Goal: Transaction & Acquisition: Purchase product/service

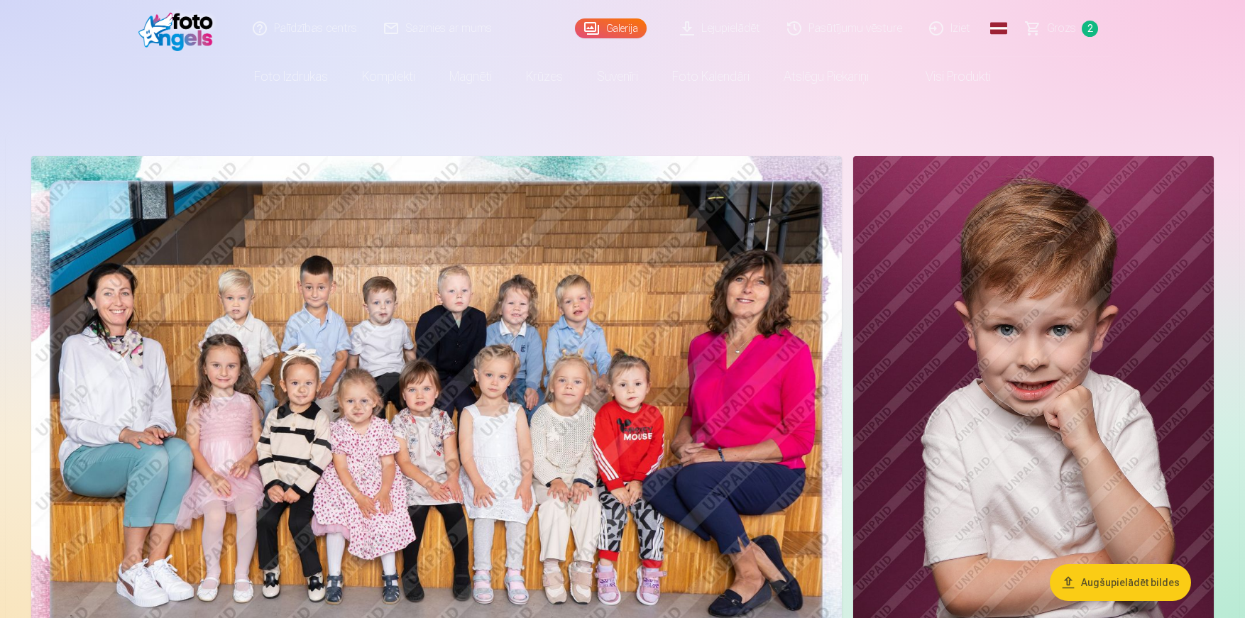
click at [1068, 20] on link "Grozs 2" at bounding box center [1062, 28] width 99 height 57
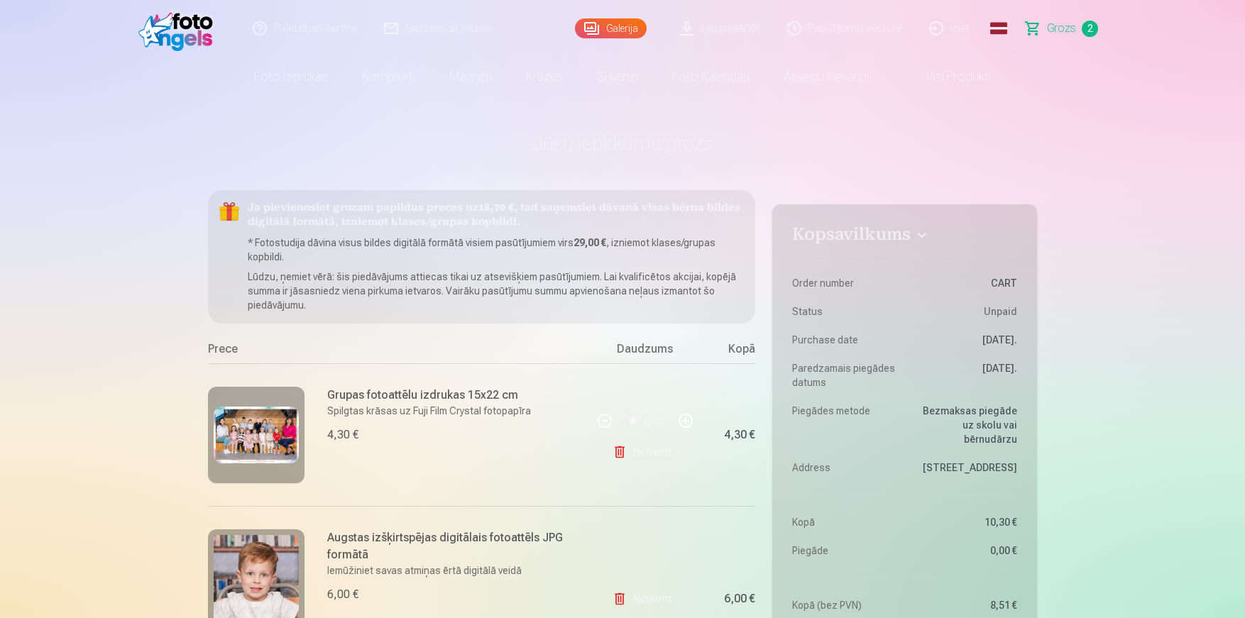
click at [642, 454] on link "Noņemt" at bounding box center [645, 452] width 65 height 28
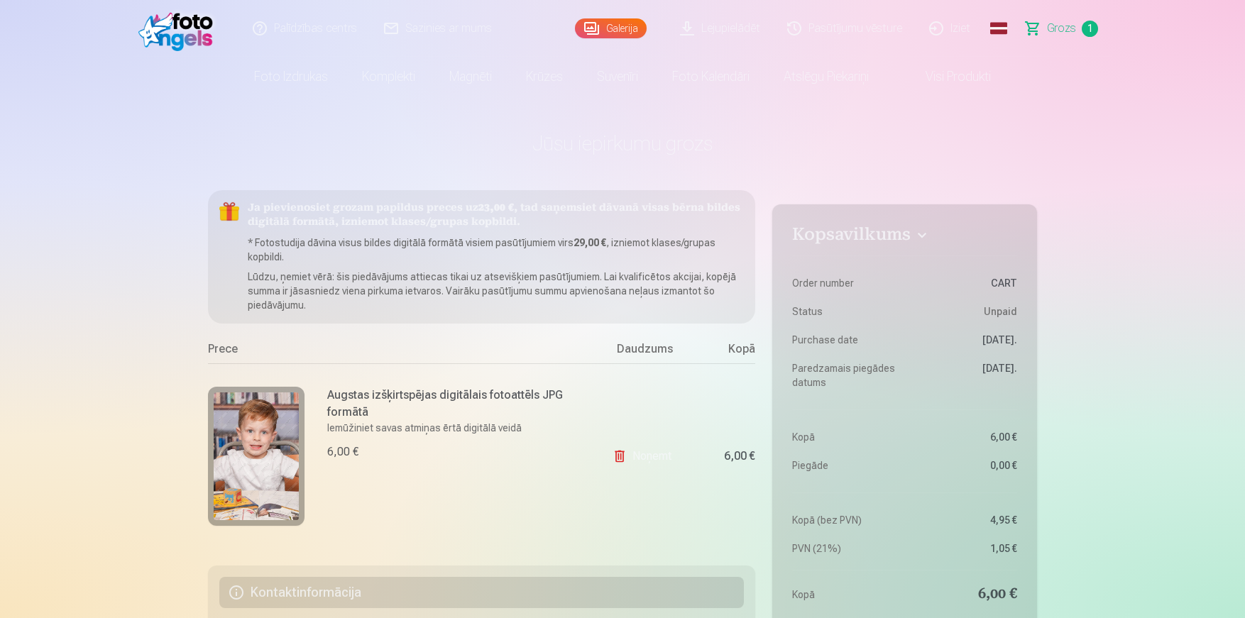
click at [642, 454] on link "Noņemt" at bounding box center [645, 456] width 65 height 28
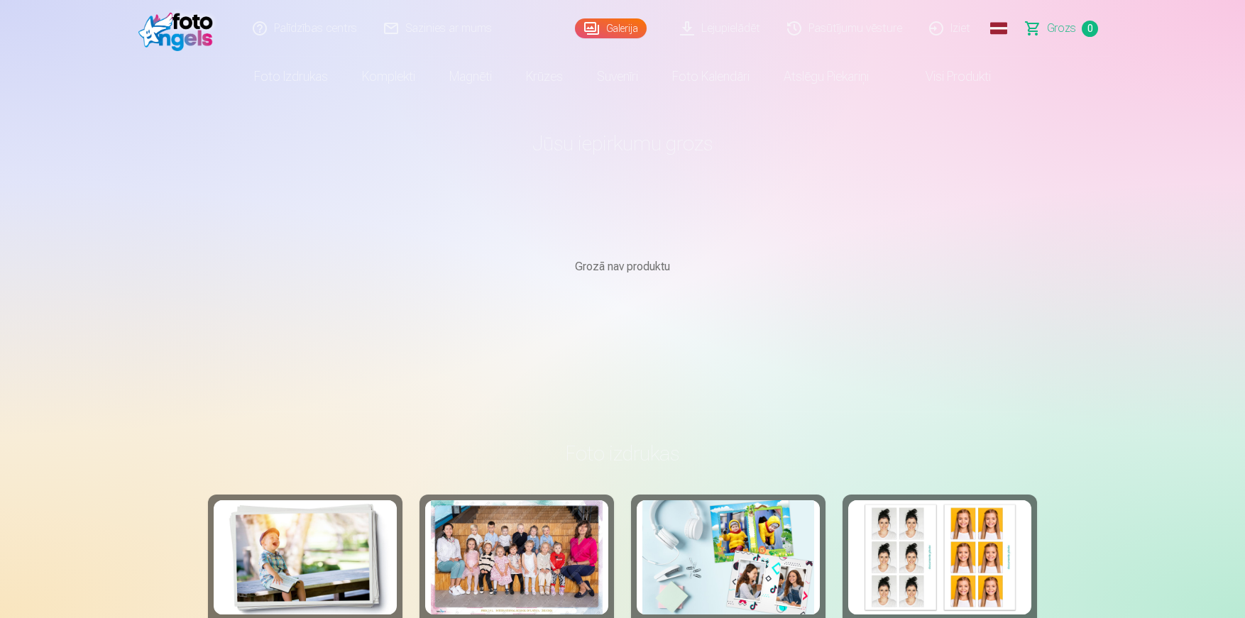
click at [623, 28] on link "Galerija" at bounding box center [611, 28] width 72 height 20
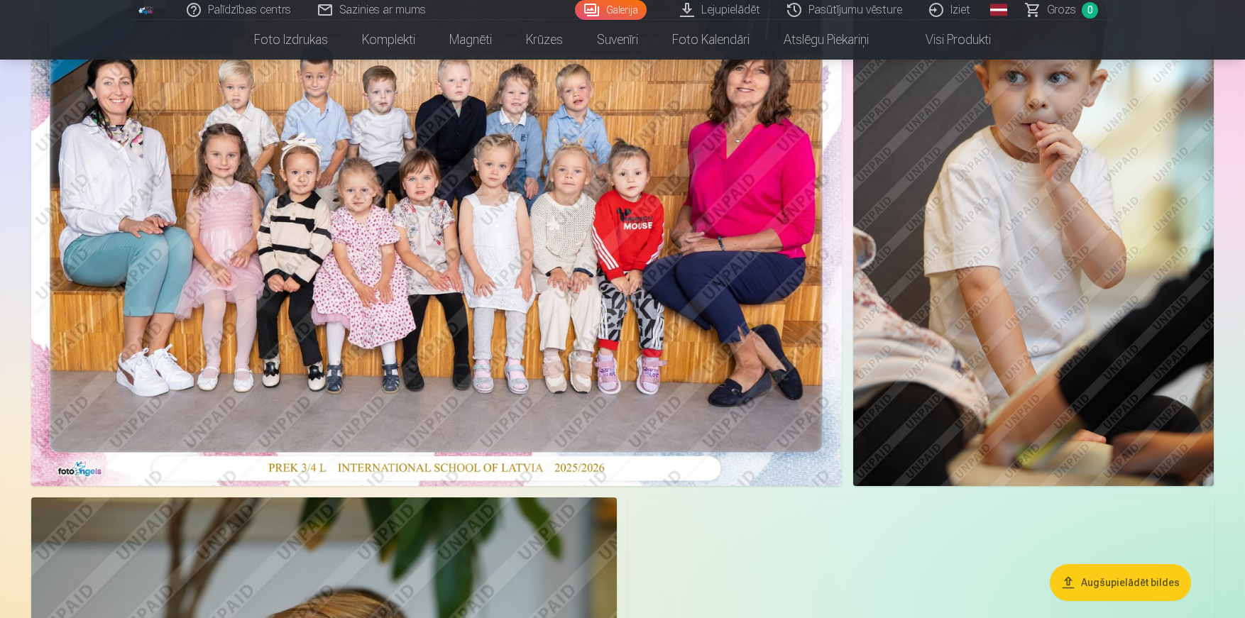
scroll to position [214, 0]
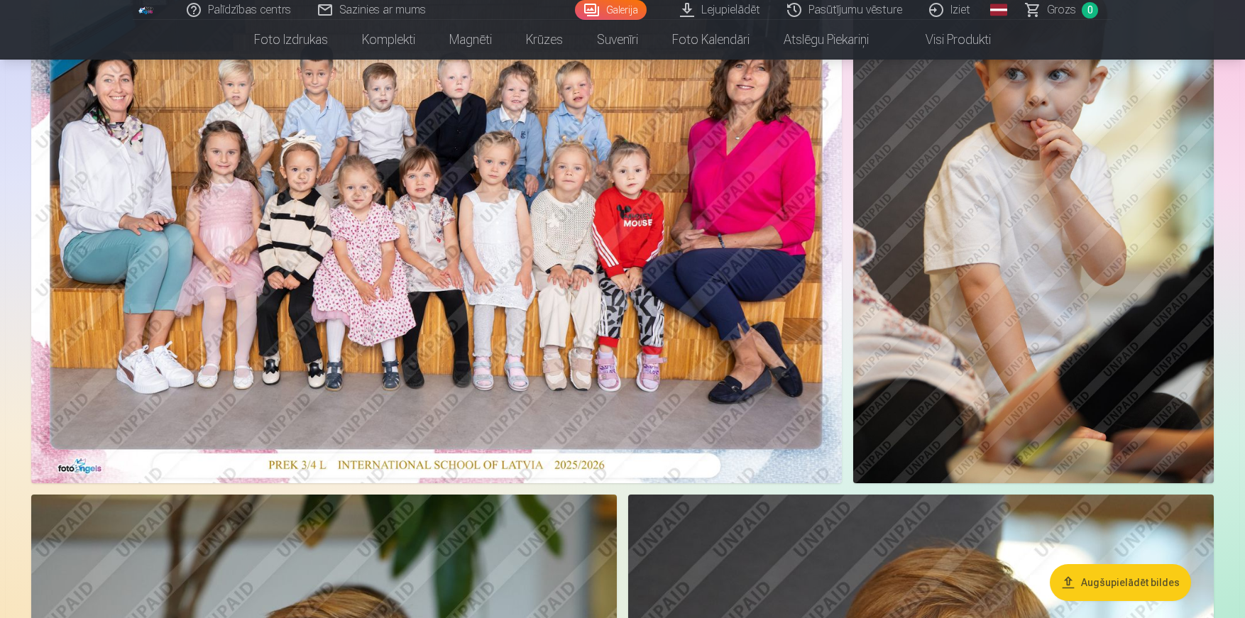
click at [462, 280] on img at bounding box center [436, 213] width 811 height 541
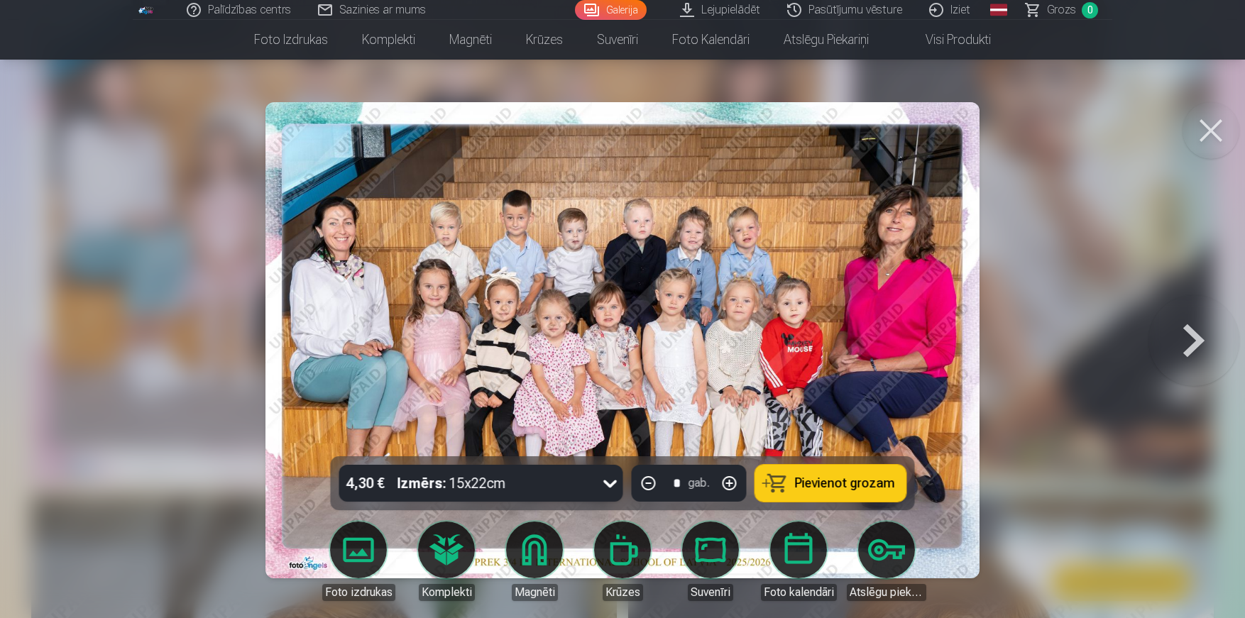
click at [792, 481] on button "Pievienot grozam" at bounding box center [830, 483] width 151 height 37
click at [1197, 138] on button at bounding box center [1211, 130] width 57 height 57
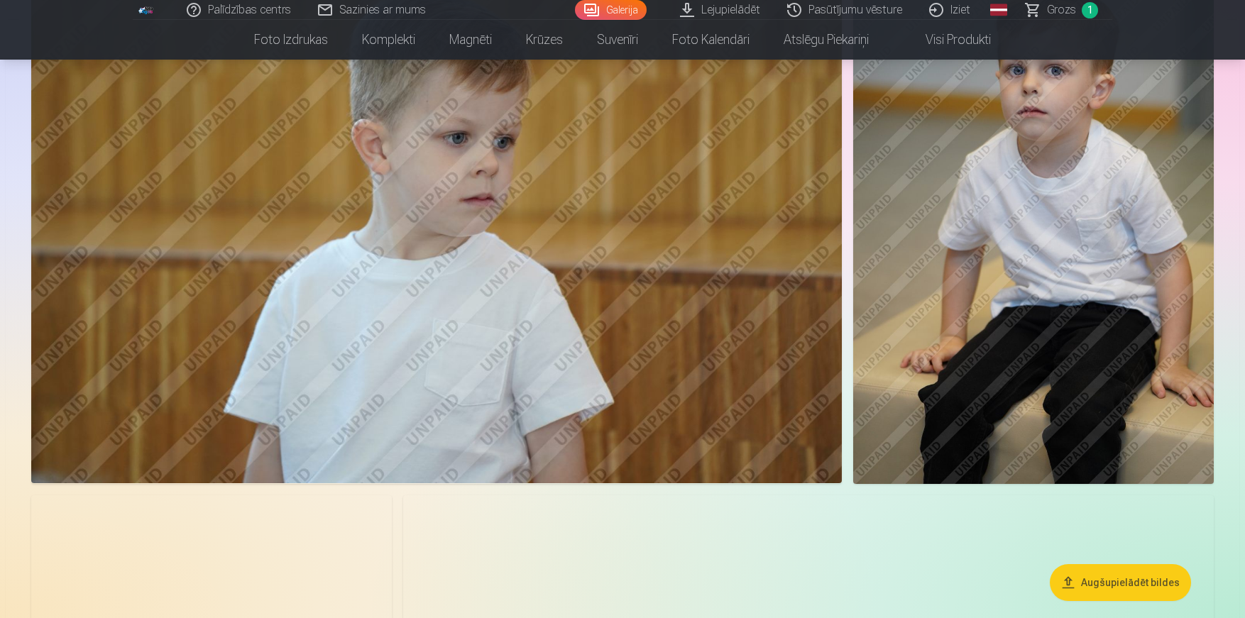
scroll to position [1662, 0]
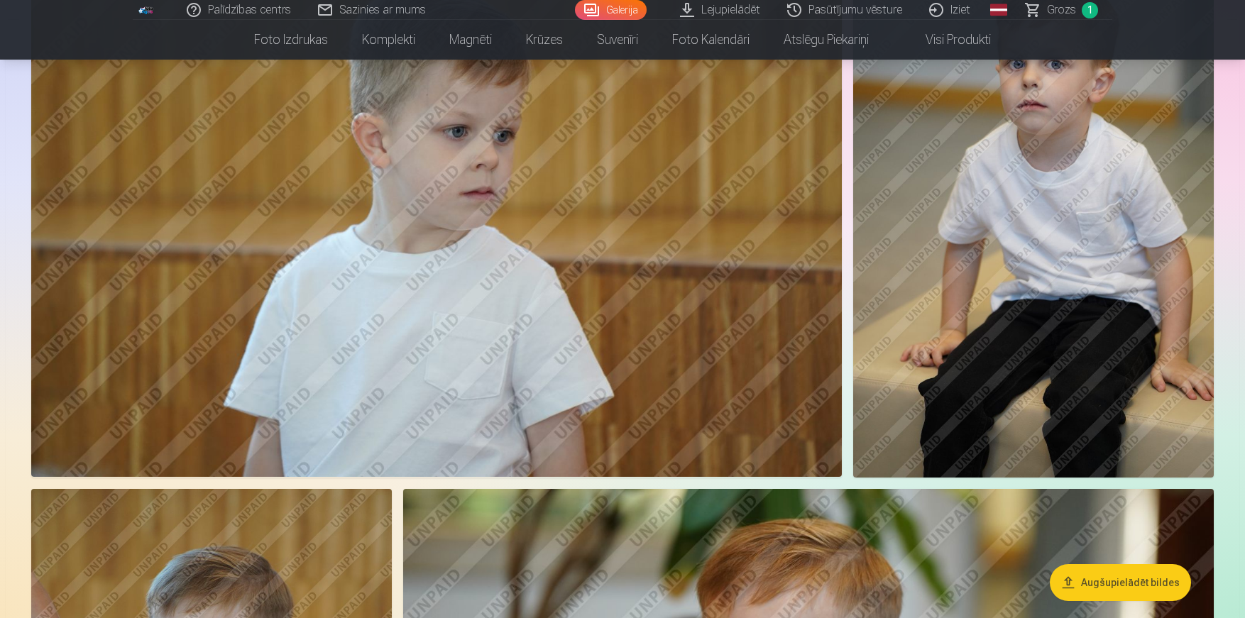
click at [987, 311] on img at bounding box center [1033, 207] width 361 height 541
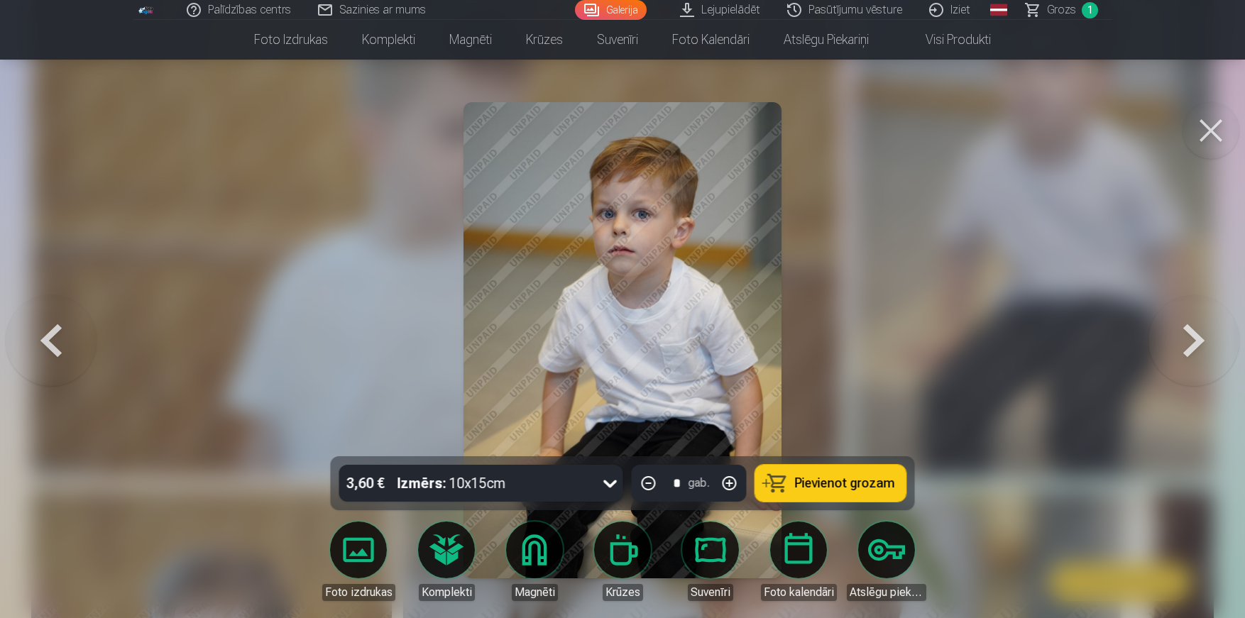
click at [823, 489] on span "Pievienot grozam" at bounding box center [845, 483] width 100 height 13
click at [1210, 133] on button at bounding box center [1211, 130] width 57 height 57
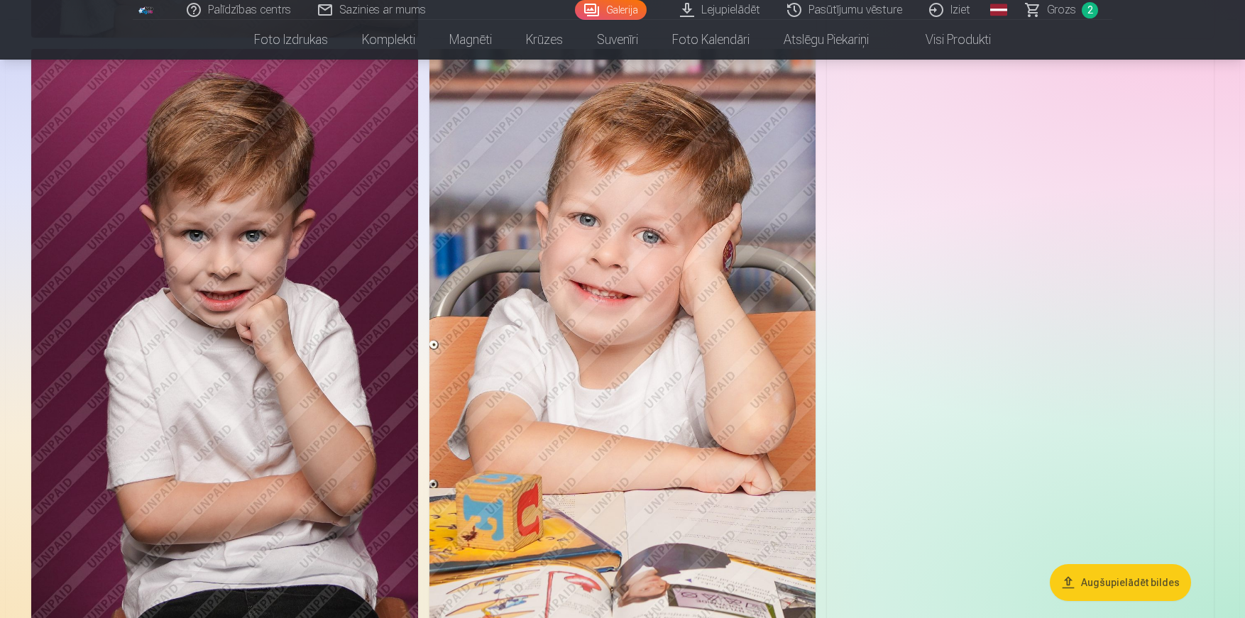
scroll to position [3264, 0]
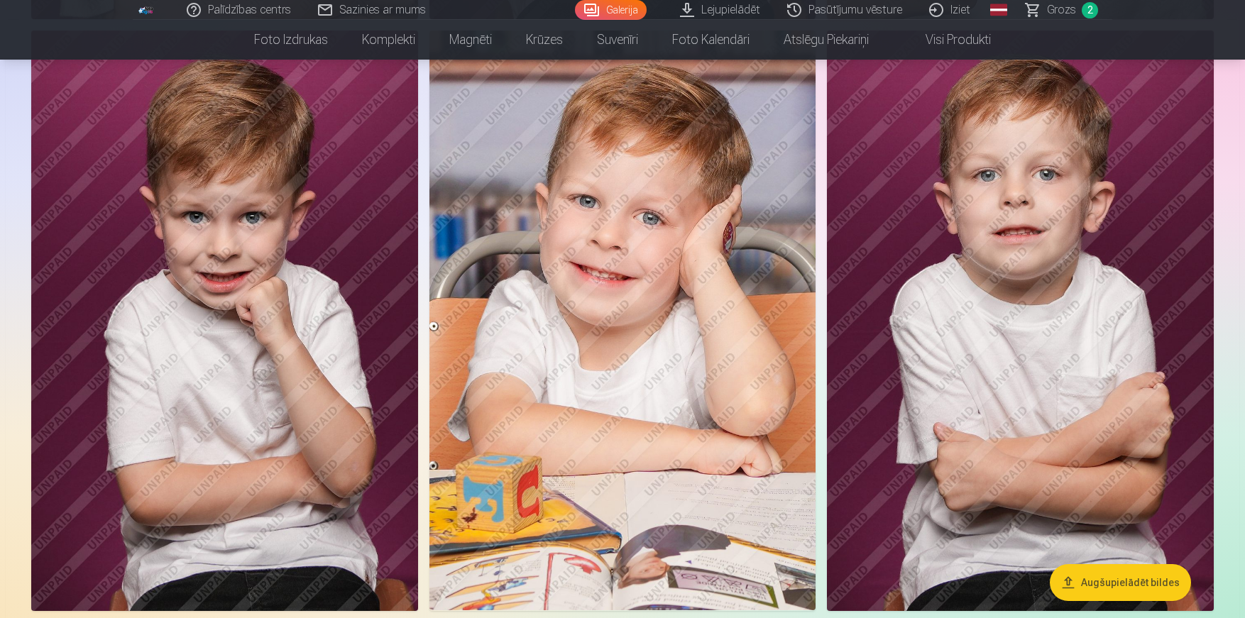
click at [684, 345] on img at bounding box center [622, 321] width 387 height 580
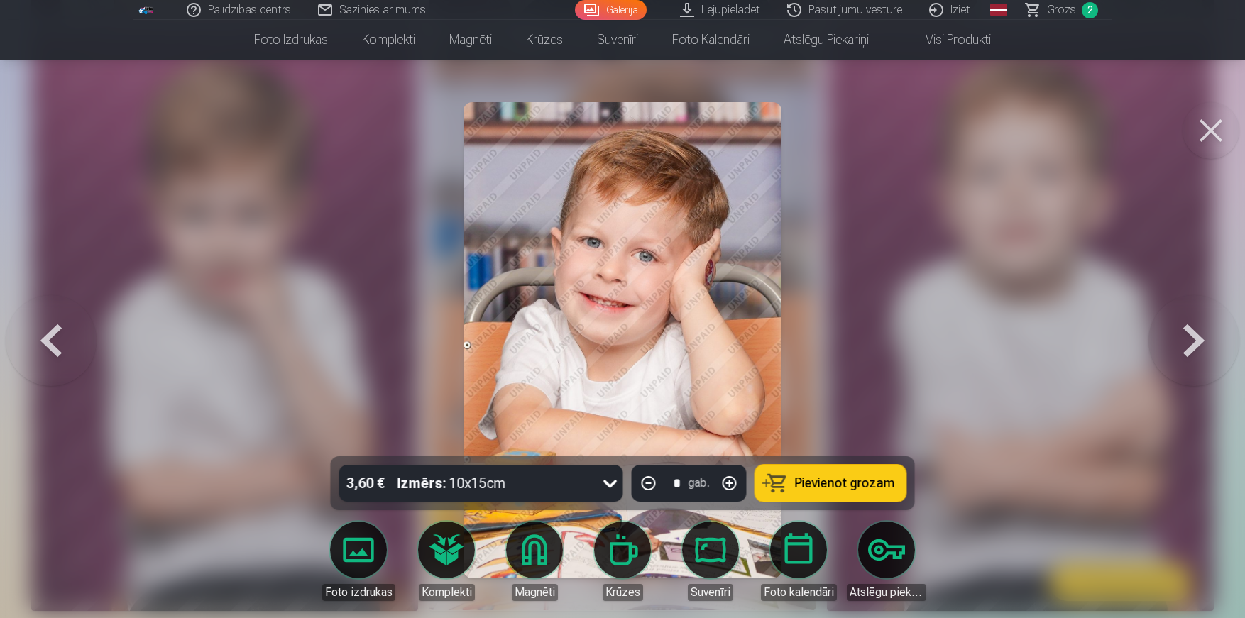
click at [820, 477] on span "Pievienot grozam" at bounding box center [845, 483] width 100 height 13
click at [1205, 130] on button at bounding box center [1211, 130] width 57 height 57
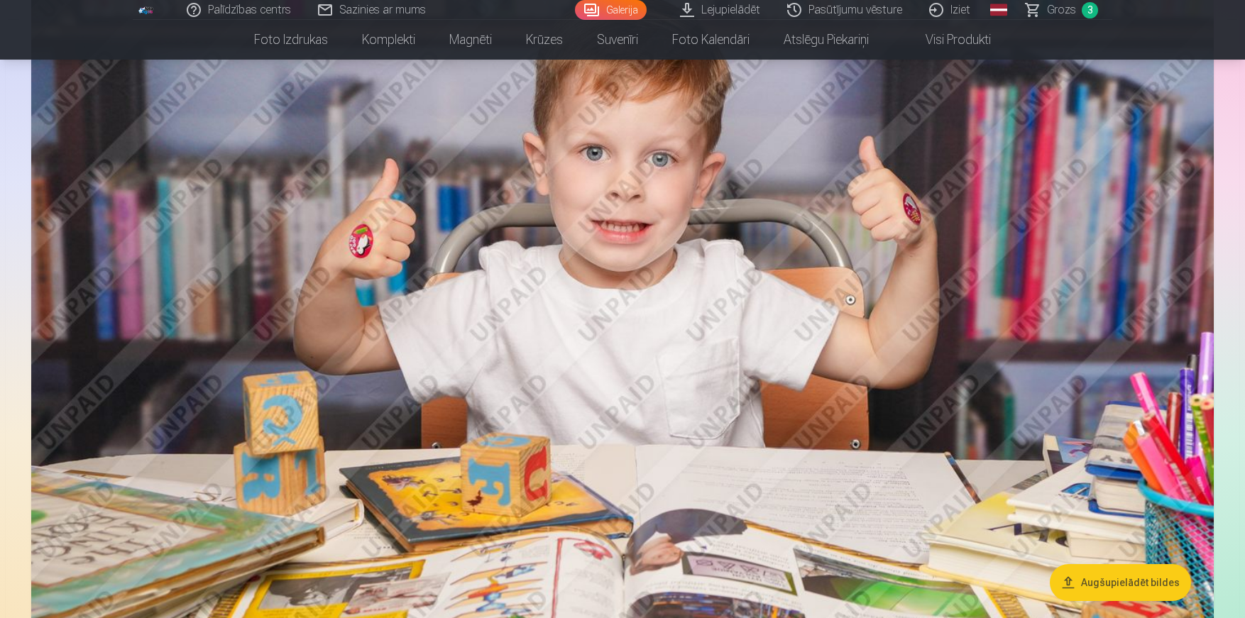
scroll to position [4877, 0]
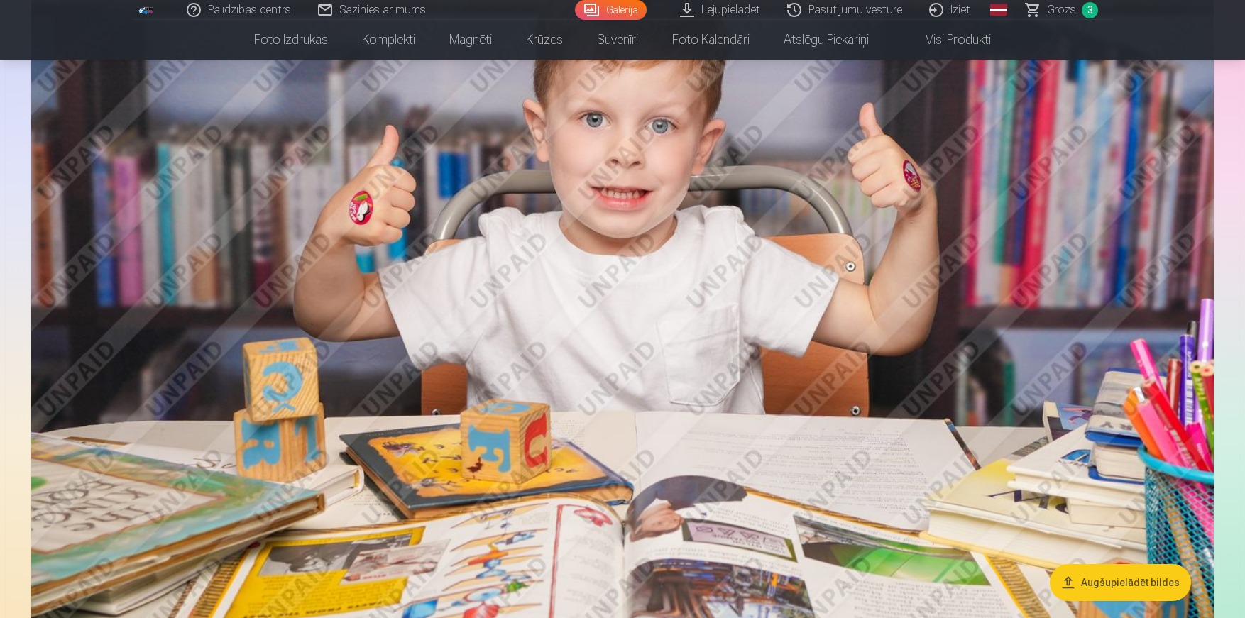
click at [707, 315] on img at bounding box center [622, 294] width 1183 height 788
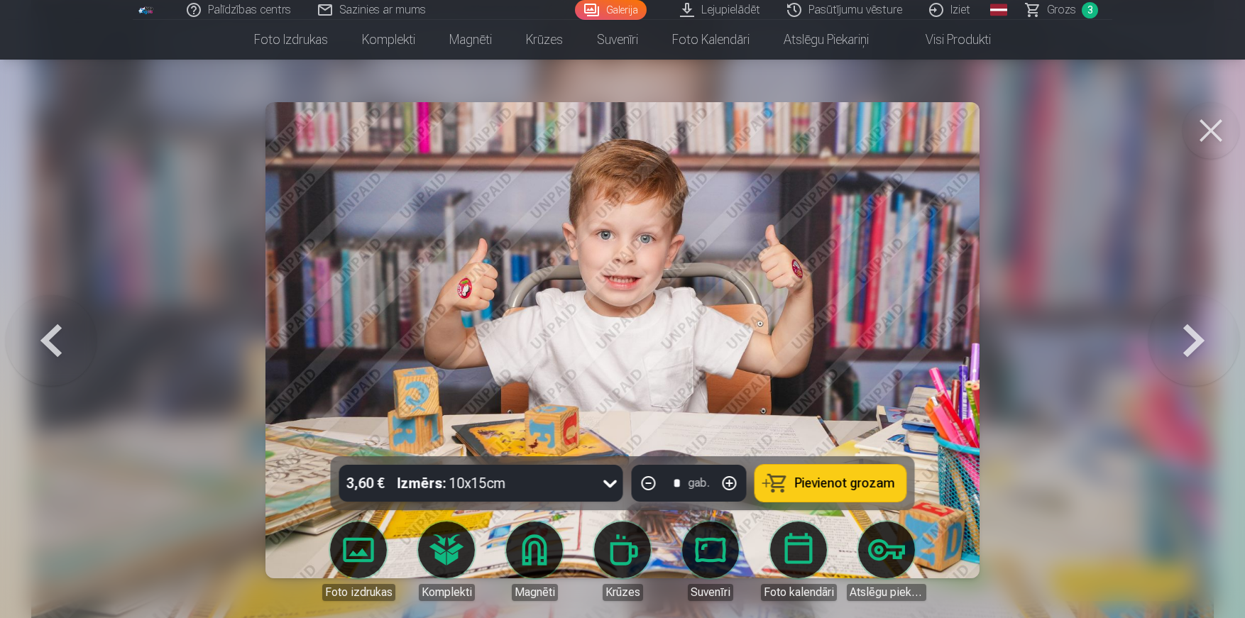
click at [794, 483] on button "Pievienot grozam" at bounding box center [830, 483] width 151 height 37
click at [1207, 133] on button at bounding box center [1211, 130] width 57 height 57
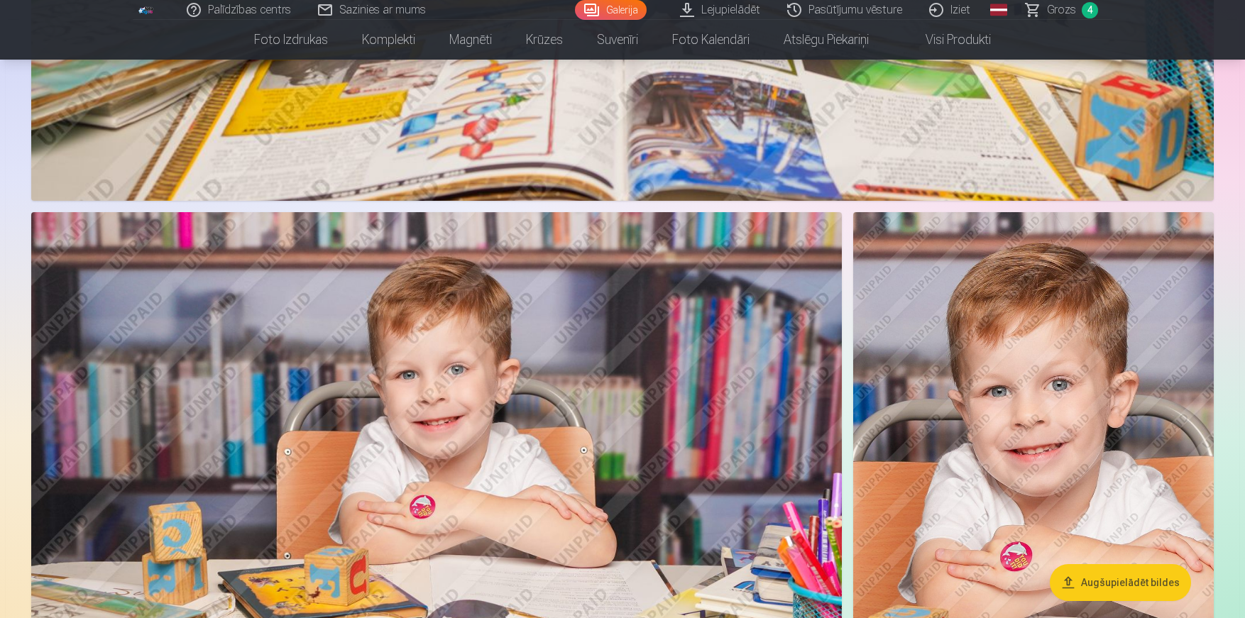
scroll to position [5451, 0]
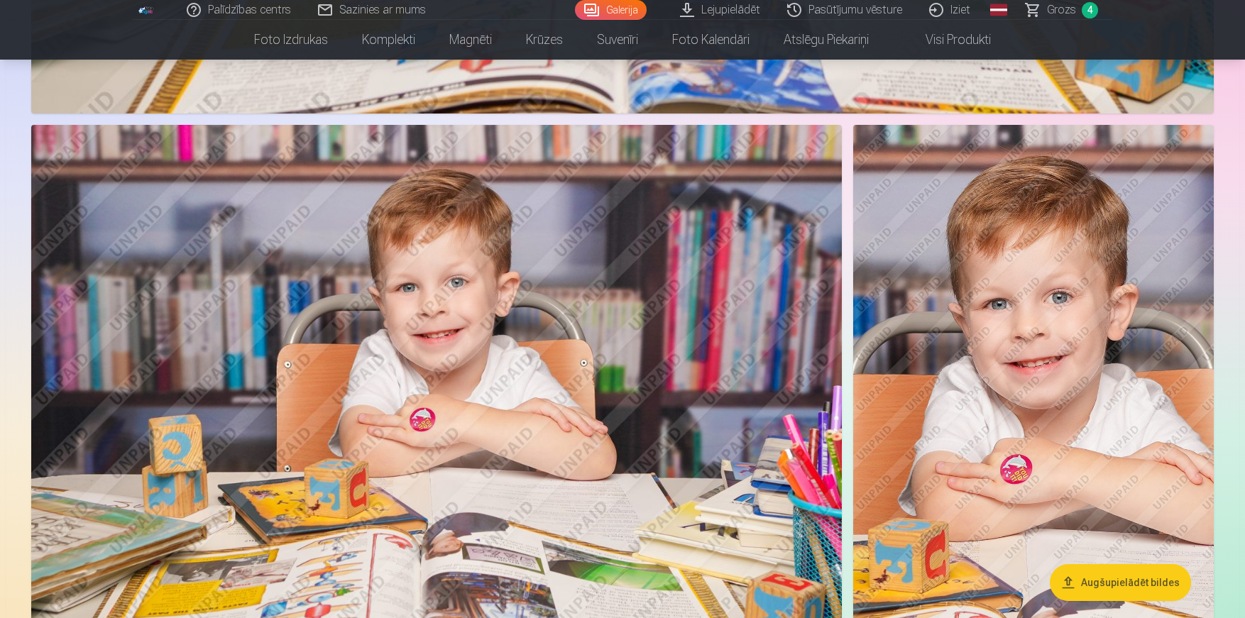
click at [911, 354] on img at bounding box center [1033, 395] width 361 height 541
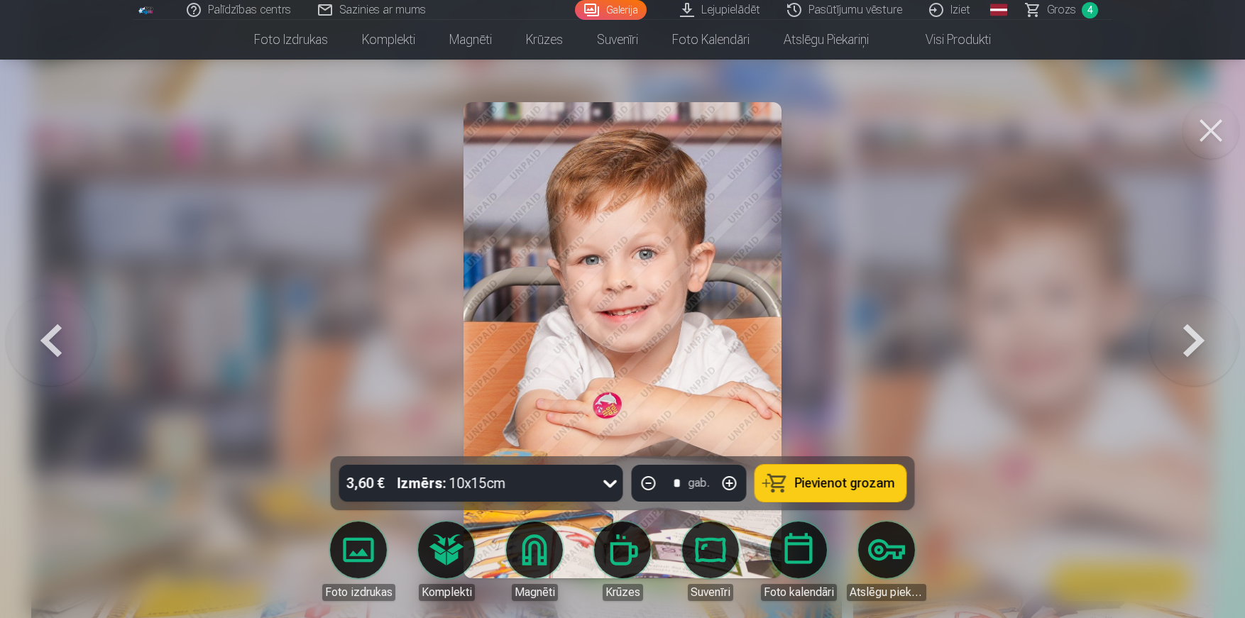
click at [878, 490] on span "Pievienot grozam" at bounding box center [845, 483] width 100 height 13
click at [1207, 126] on button at bounding box center [1211, 130] width 57 height 57
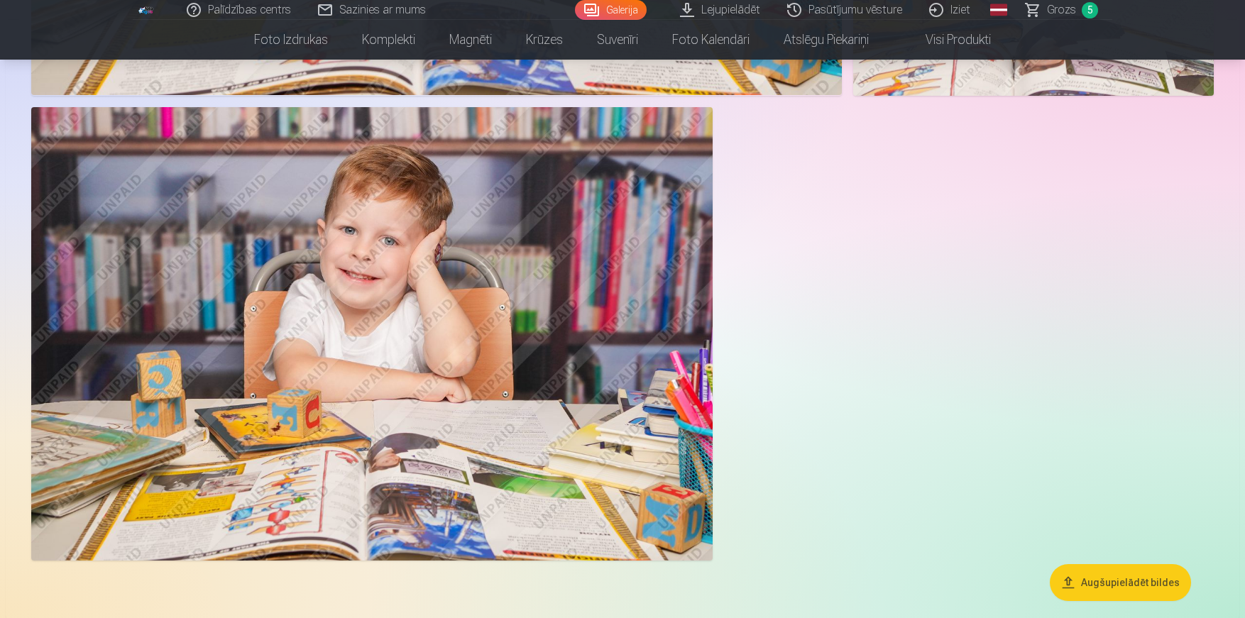
scroll to position [6079, 0]
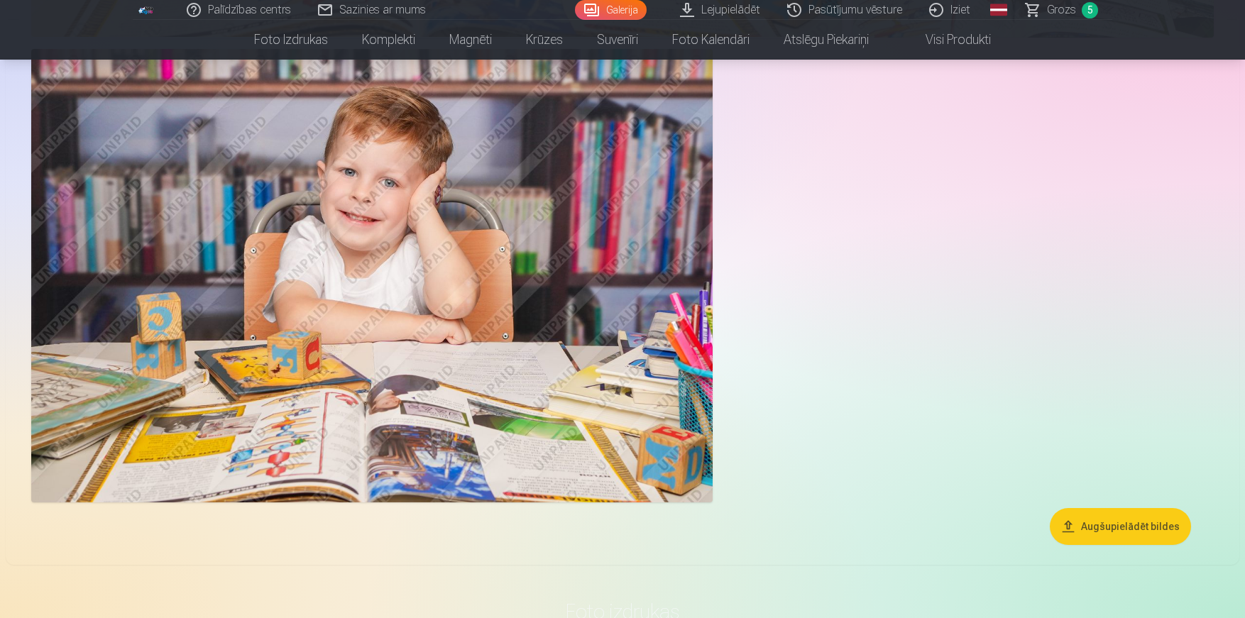
click at [502, 344] on img at bounding box center [371, 276] width 681 height 454
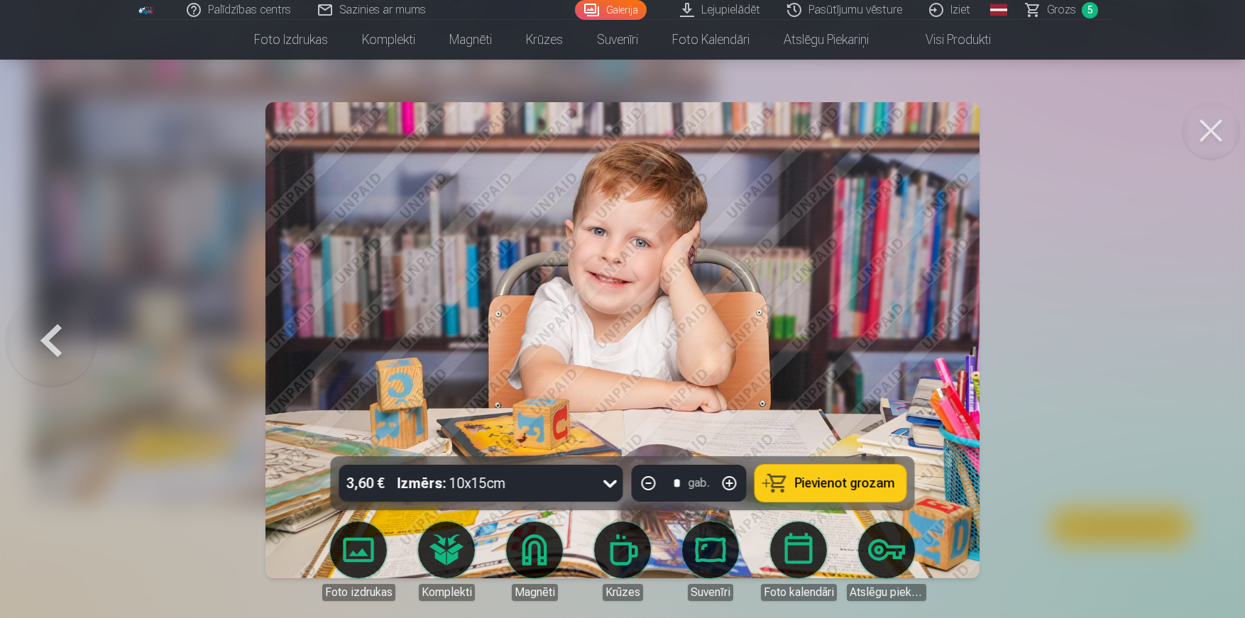
click at [835, 485] on span "Pievienot grozam" at bounding box center [845, 483] width 100 height 13
click at [1202, 145] on button at bounding box center [1211, 130] width 57 height 57
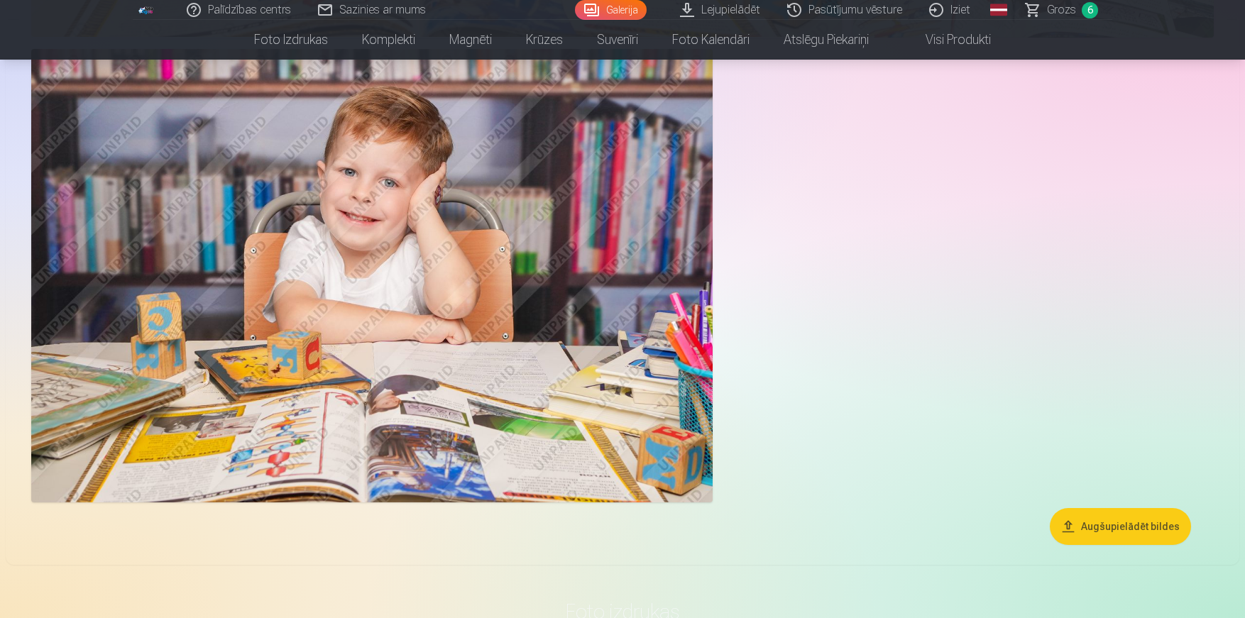
click at [1046, 16] on link "Grozs 6" at bounding box center [1062, 10] width 99 height 20
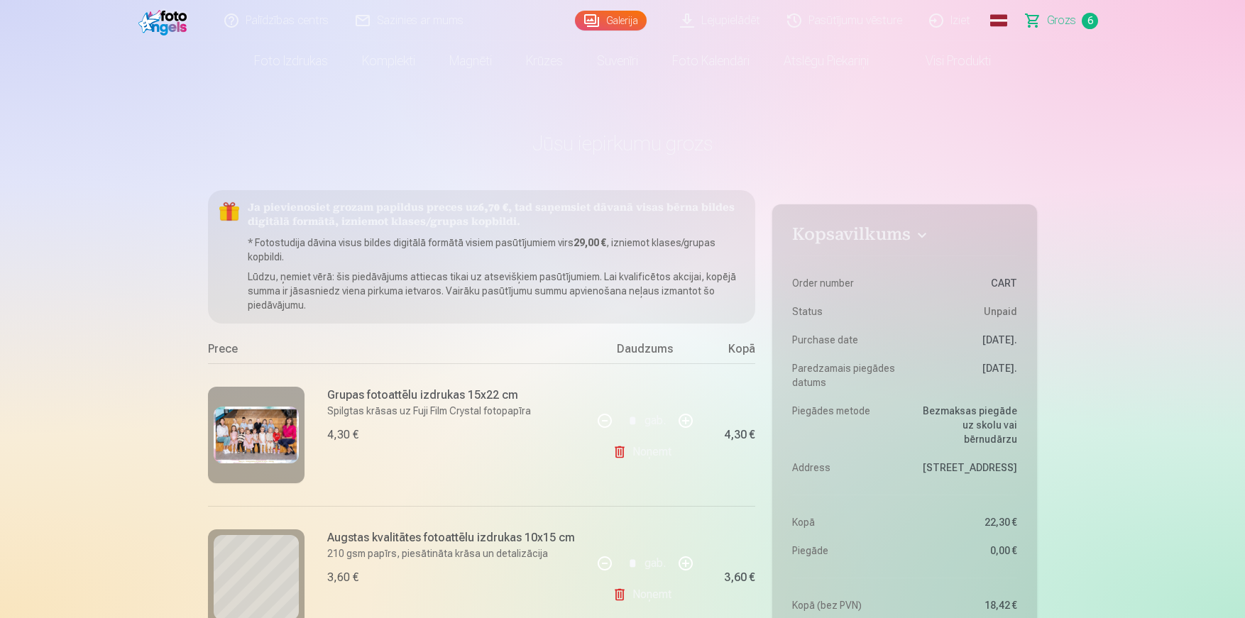
scroll to position [40, 0]
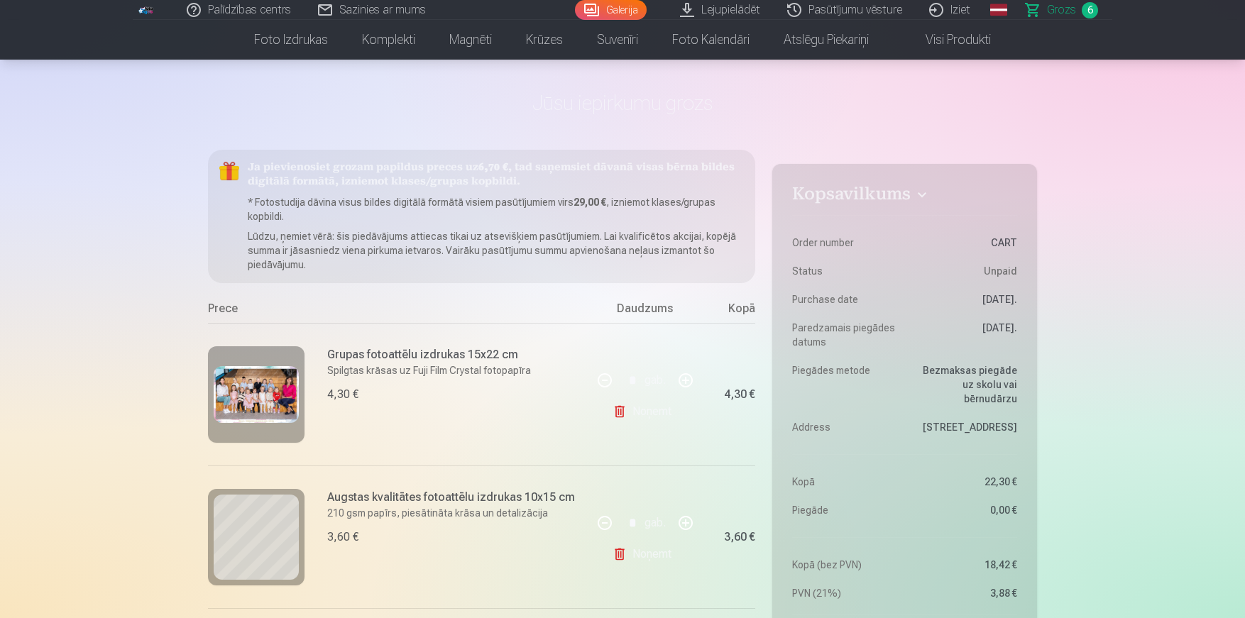
click at [630, 13] on link "Galerija" at bounding box center [611, 10] width 72 height 20
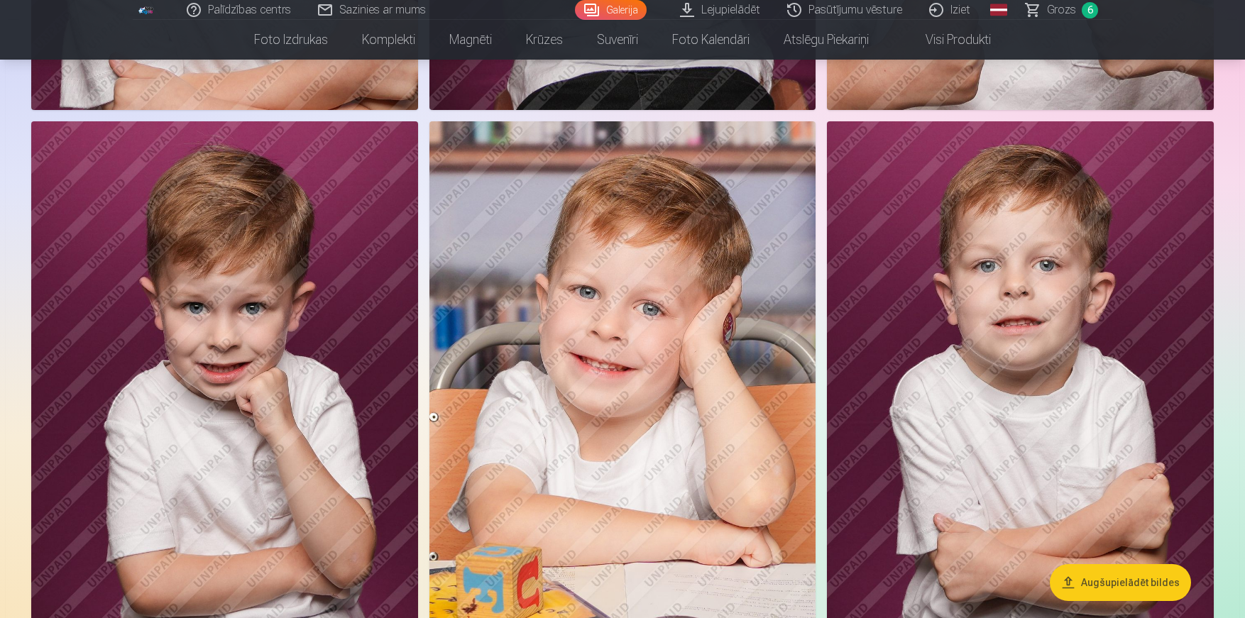
scroll to position [3181, 0]
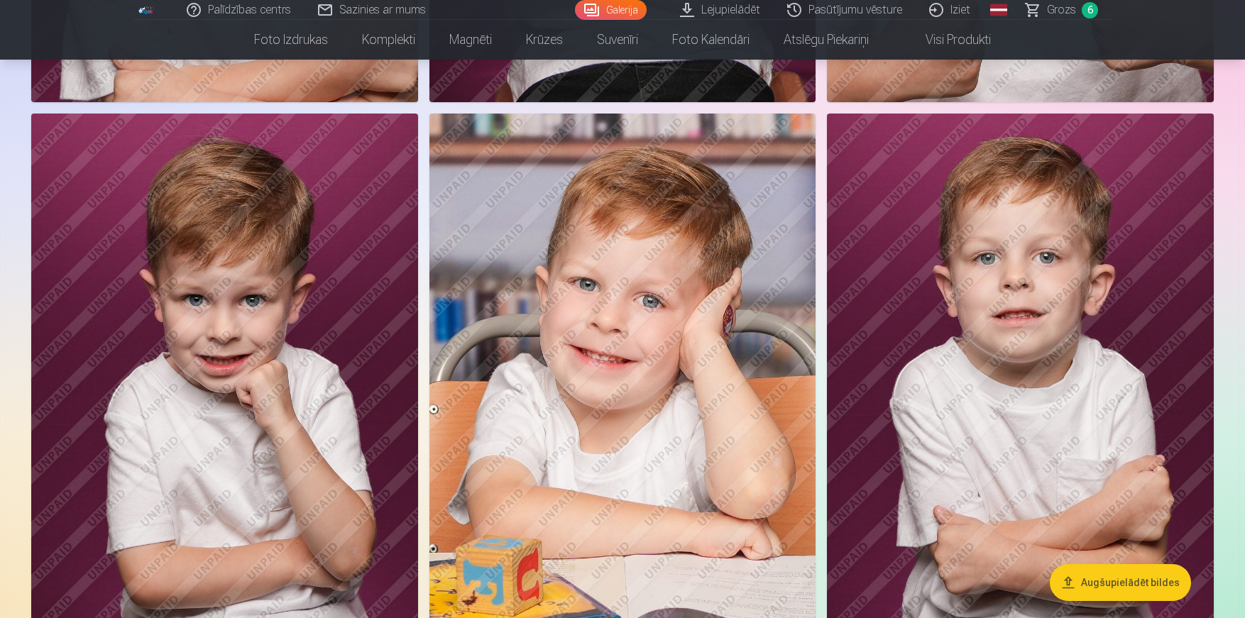
click at [958, 322] on img at bounding box center [1020, 404] width 387 height 580
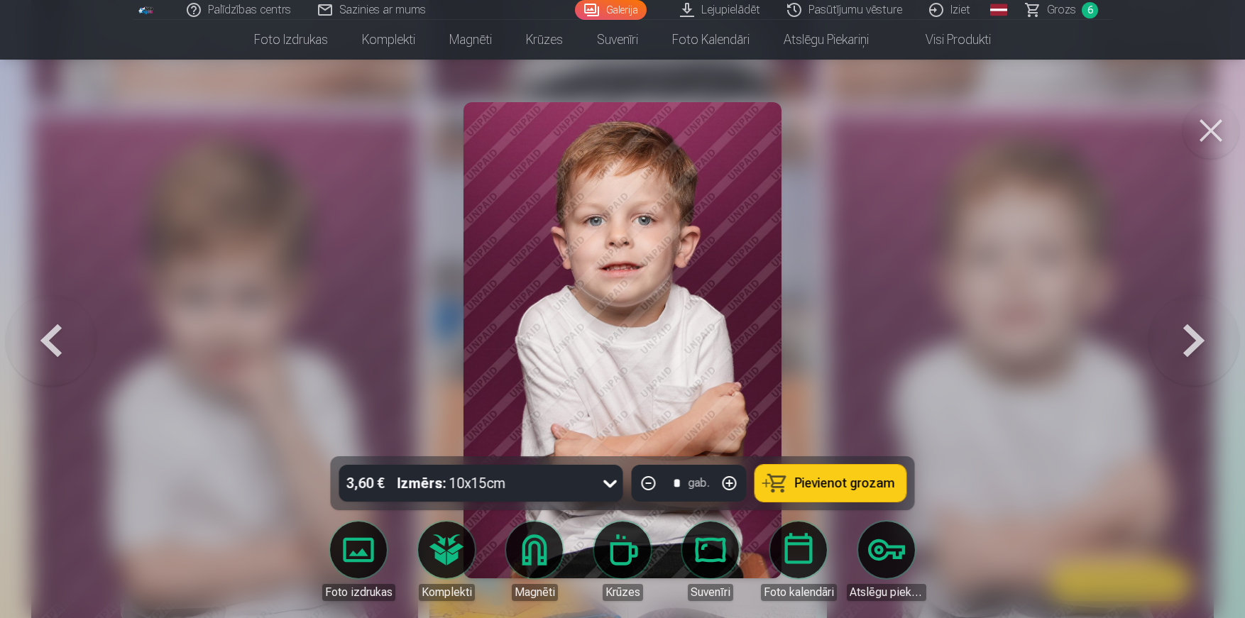
click at [880, 472] on button "Pievienot grozam" at bounding box center [830, 483] width 151 height 37
click at [1215, 133] on button at bounding box center [1211, 130] width 57 height 57
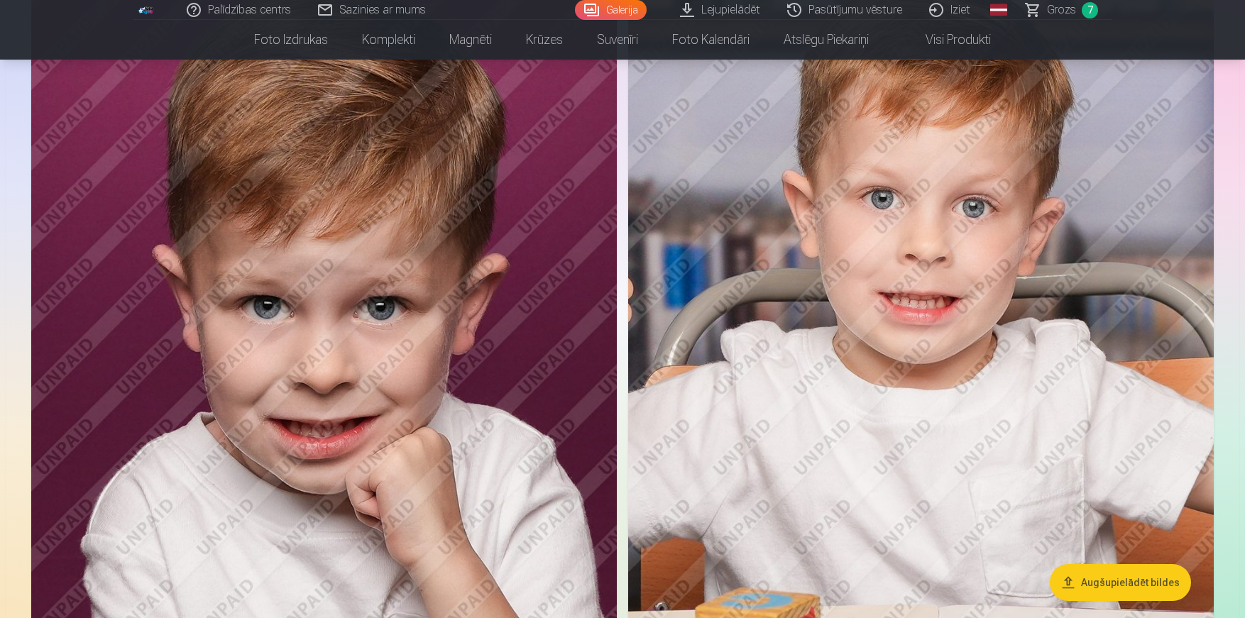
scroll to position [3960, 0]
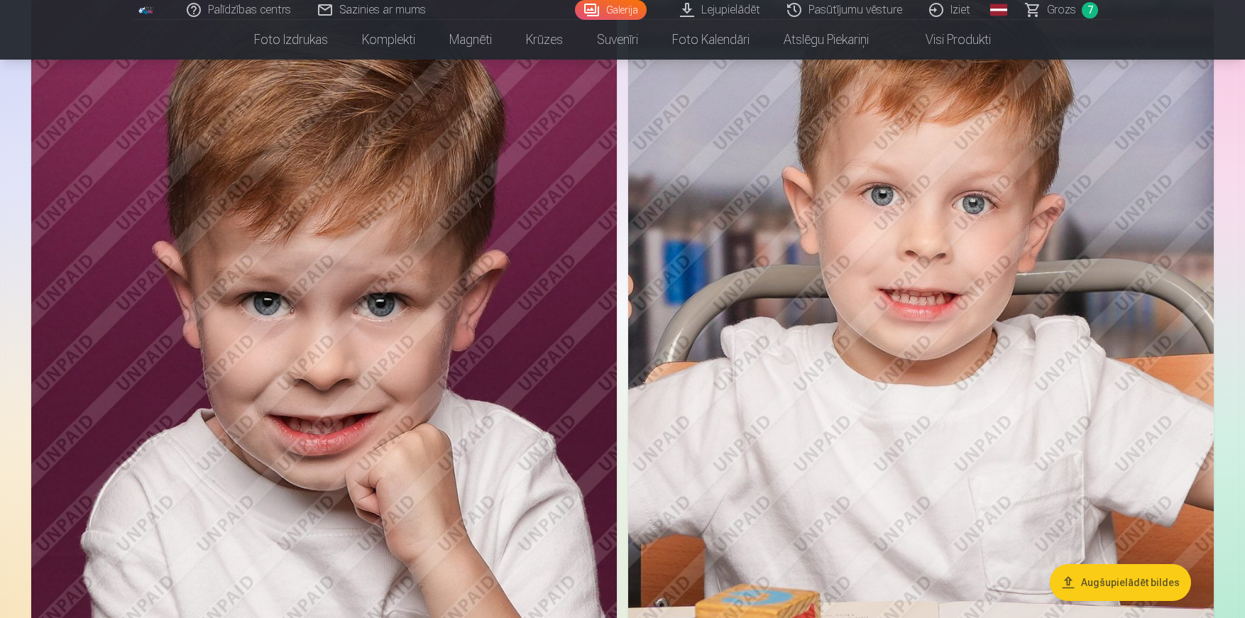
click at [743, 344] on img at bounding box center [921, 366] width 586 height 879
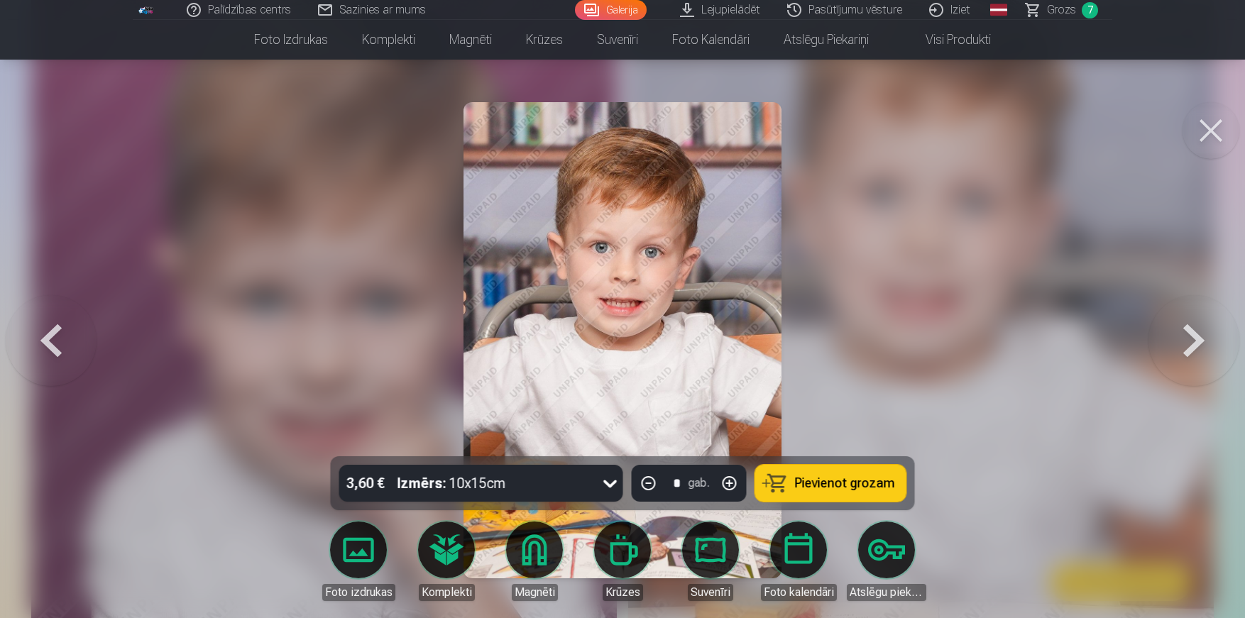
click at [796, 476] on button "Pievienot grozam" at bounding box center [830, 483] width 151 height 37
click at [1208, 124] on button at bounding box center [1211, 130] width 57 height 57
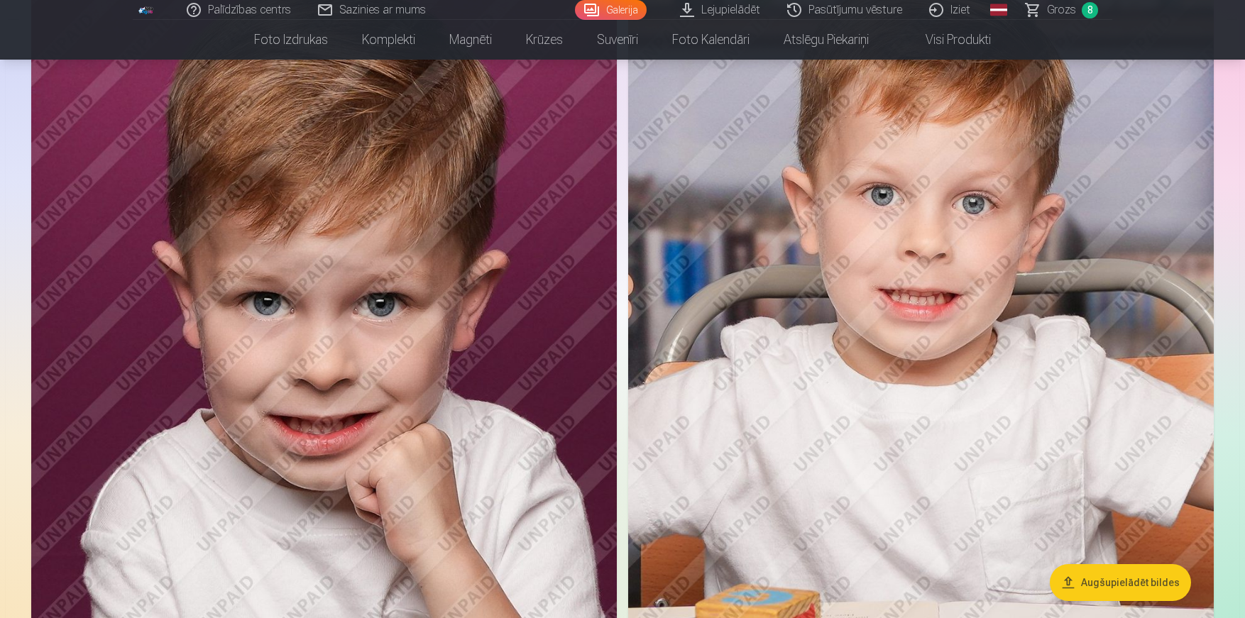
click at [1055, 8] on span "Grozs" at bounding box center [1061, 9] width 29 height 17
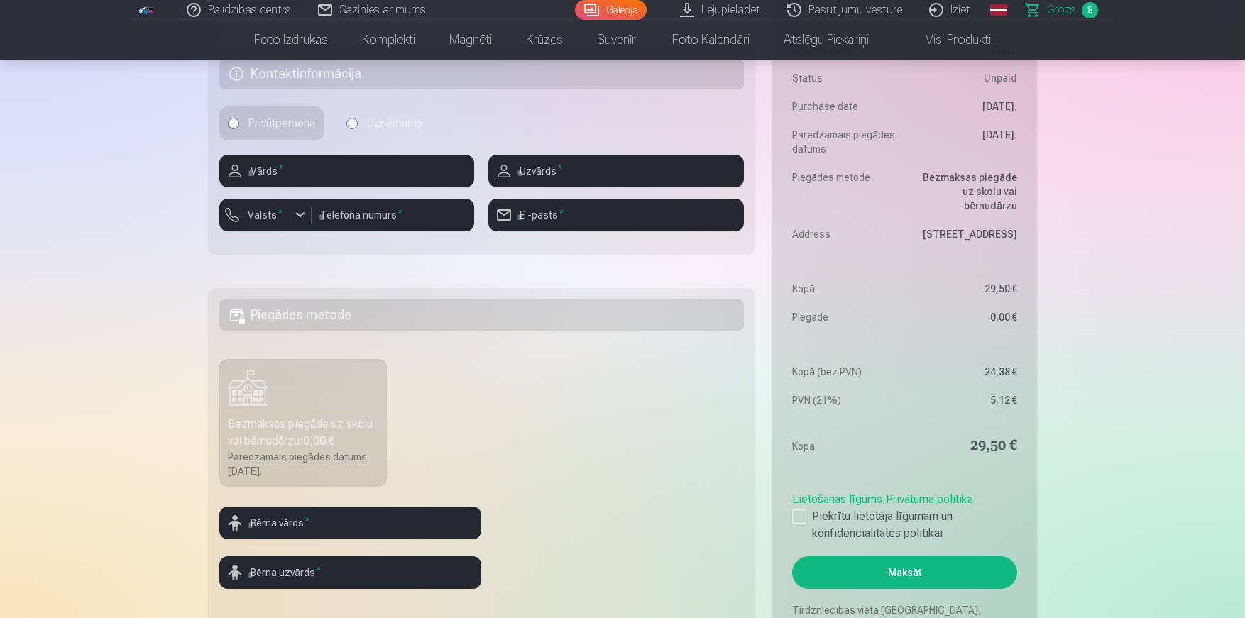
scroll to position [1462, 0]
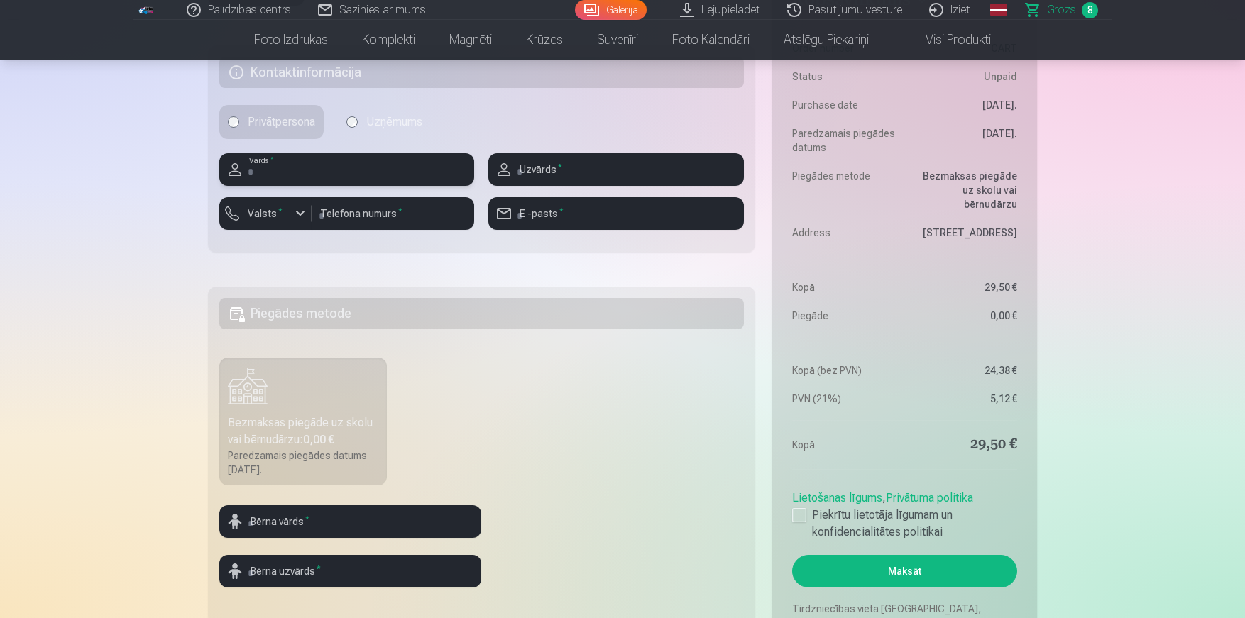
click at [319, 170] on input "text" at bounding box center [346, 169] width 255 height 33
type input "****"
click at [581, 170] on input "text" at bounding box center [615, 169] width 255 height 33
type input "**********"
click at [361, 218] on input "number" at bounding box center [393, 213] width 163 height 33
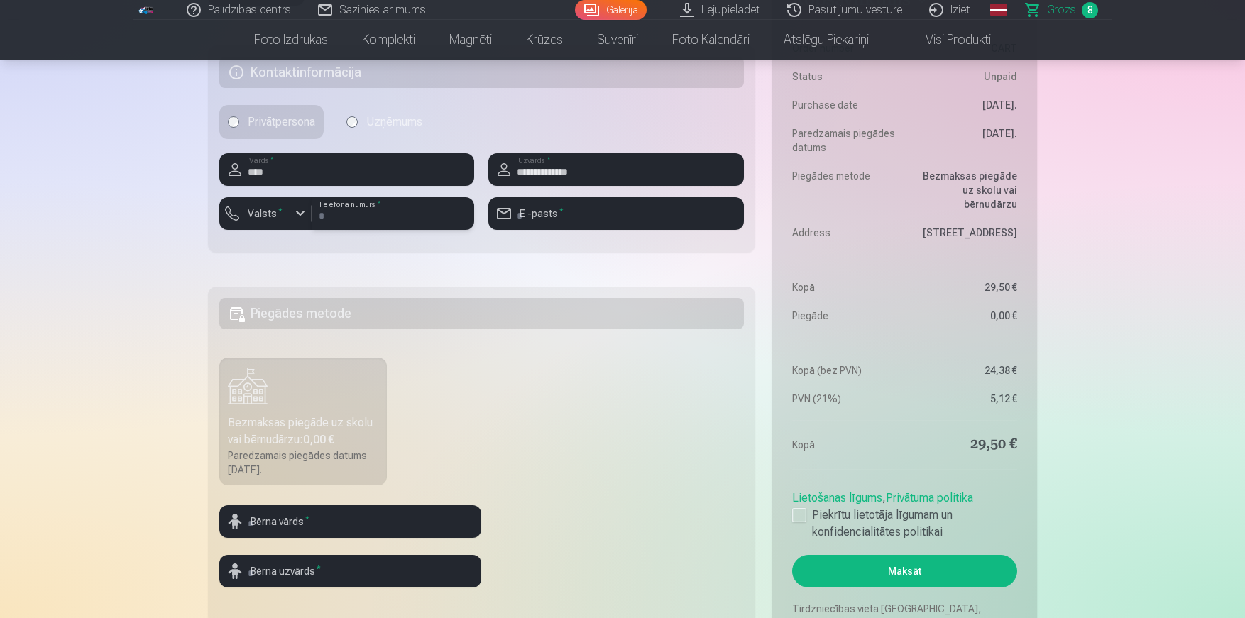
type input "********"
click at [560, 211] on input "email" at bounding box center [615, 213] width 255 height 33
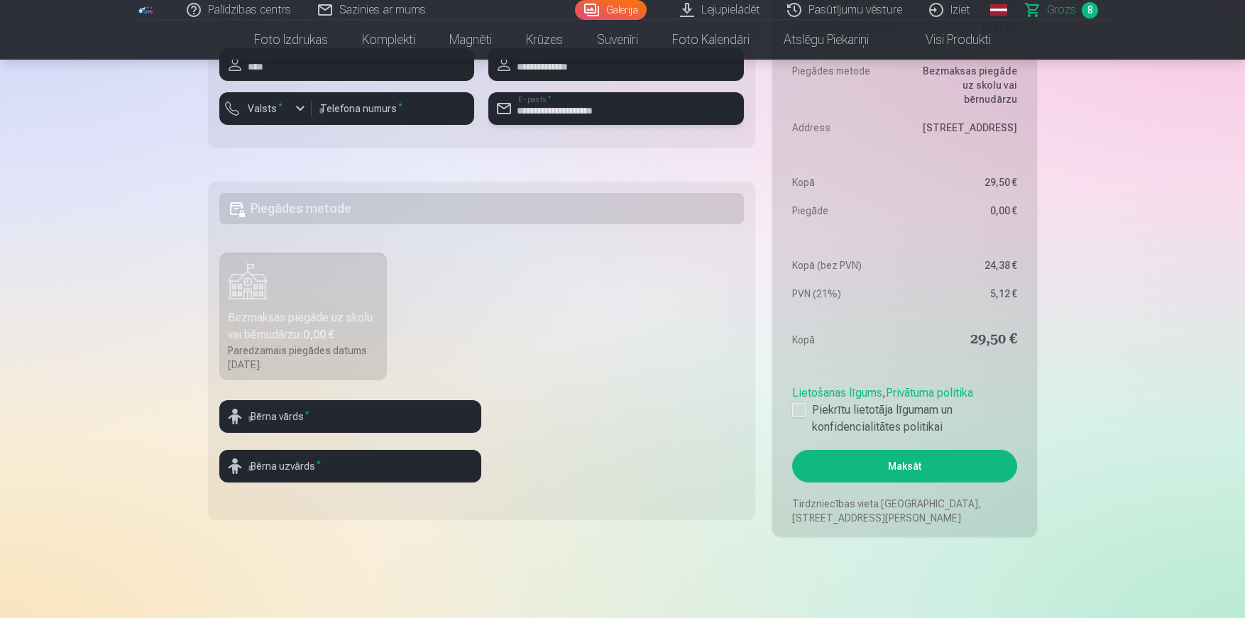
scroll to position [1644, 0]
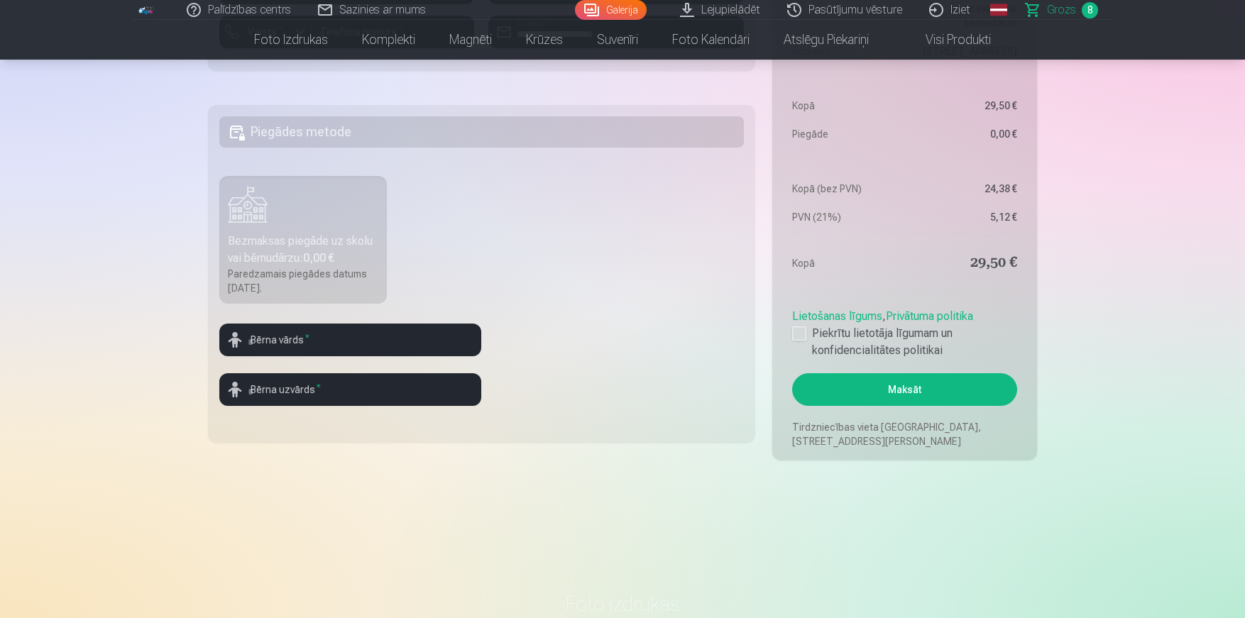
type input "**********"
click at [289, 341] on input "text" at bounding box center [350, 340] width 262 height 33
type input "***"
click at [321, 393] on input "text" at bounding box center [350, 389] width 262 height 33
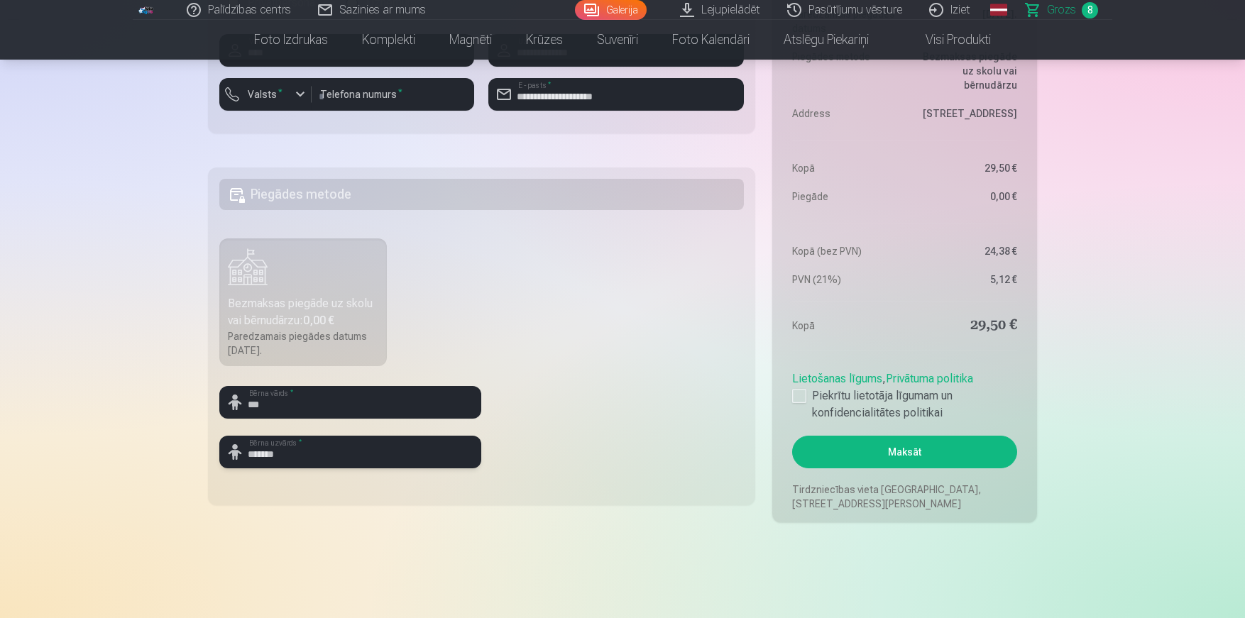
scroll to position [1558, 0]
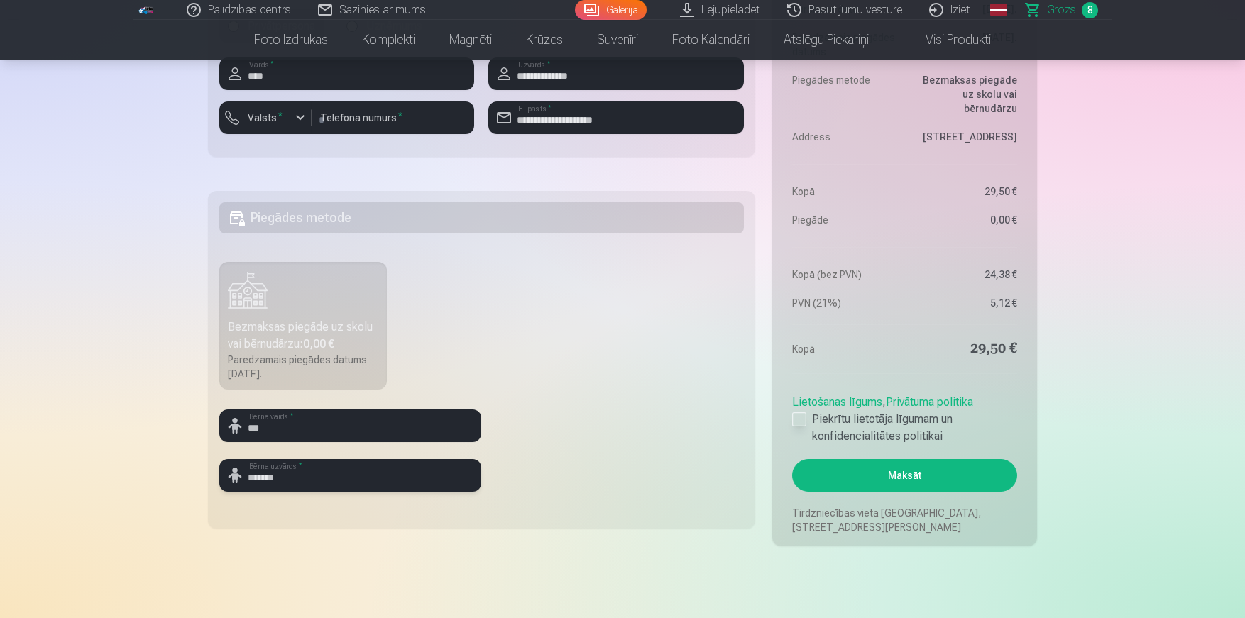
type input "*******"
click at [799, 412] on label "Piekrītu lietotāja līgumam un konfidencialitātes politikai" at bounding box center [904, 428] width 225 height 34
click at [854, 481] on button "Maksāt" at bounding box center [904, 475] width 225 height 33
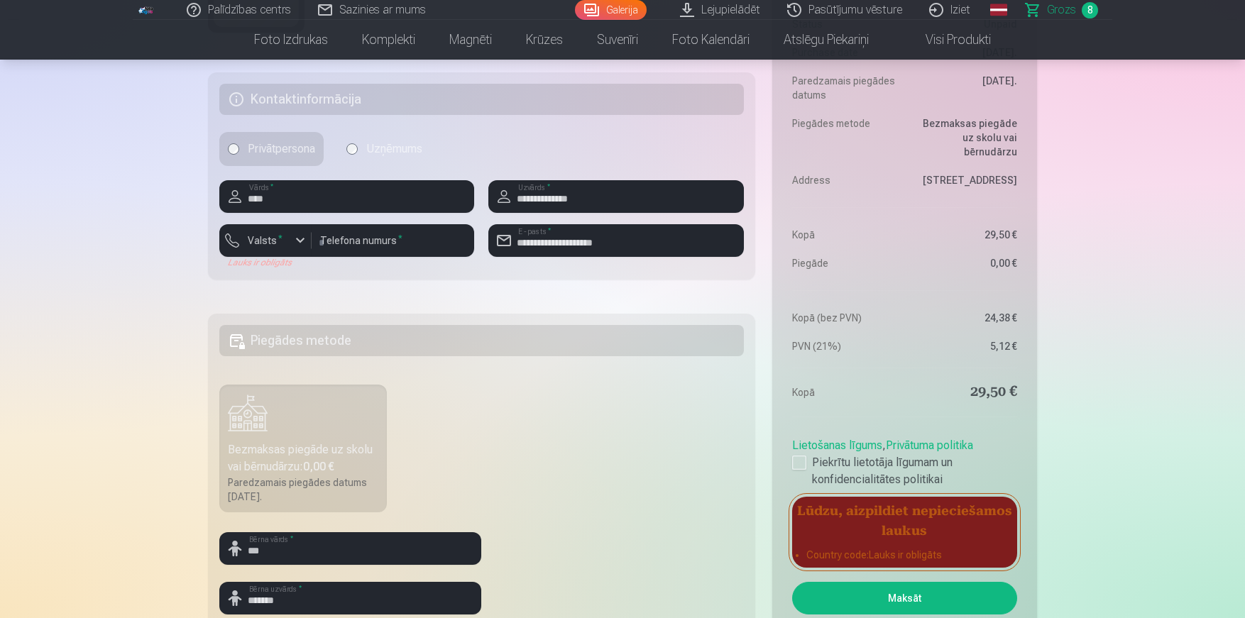
scroll to position [1436, 0]
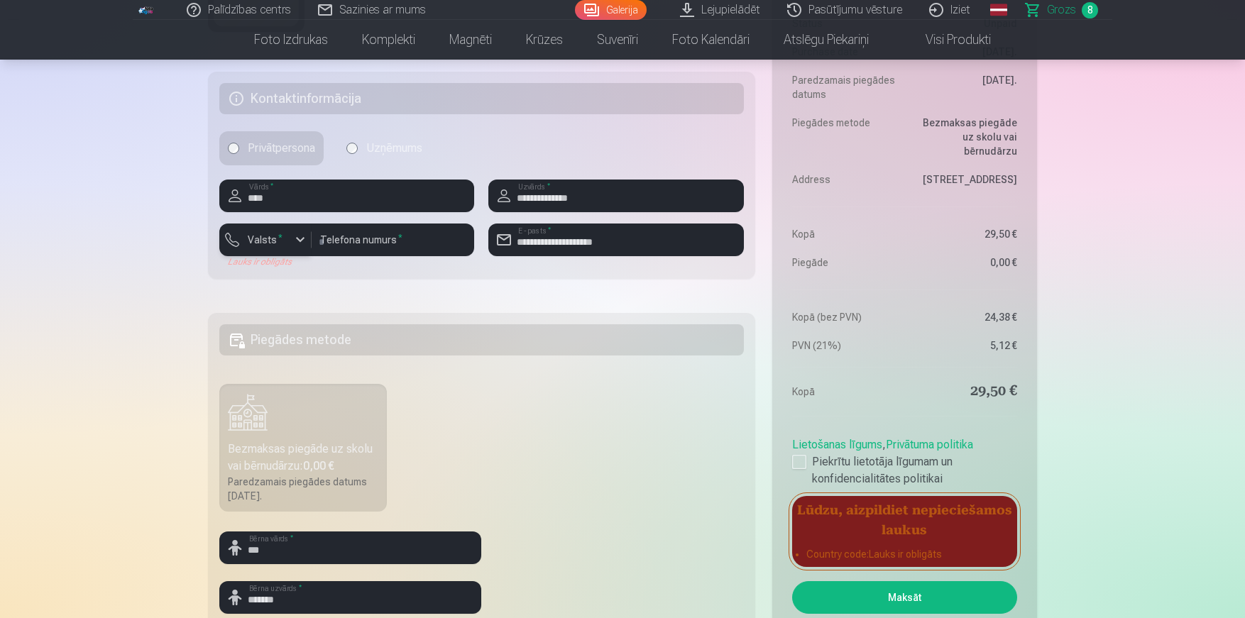
click at [268, 251] on button "Valsts *" at bounding box center [265, 240] width 92 height 33
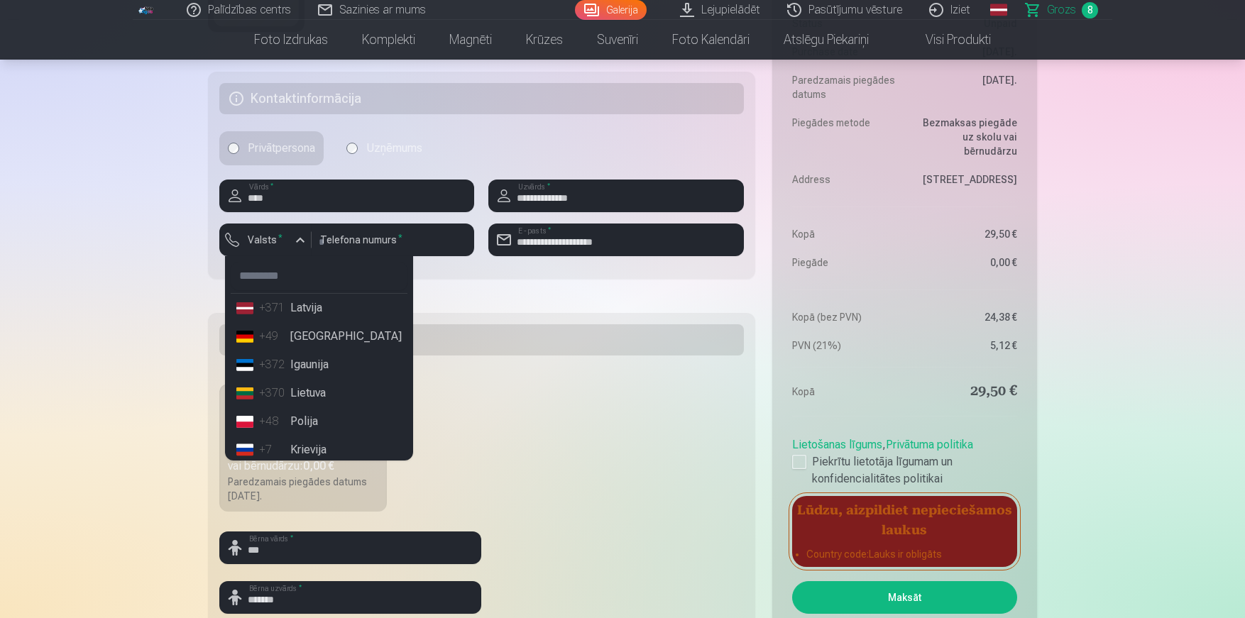
click at [299, 302] on li "+371 Latvija" at bounding box center [319, 308] width 177 height 28
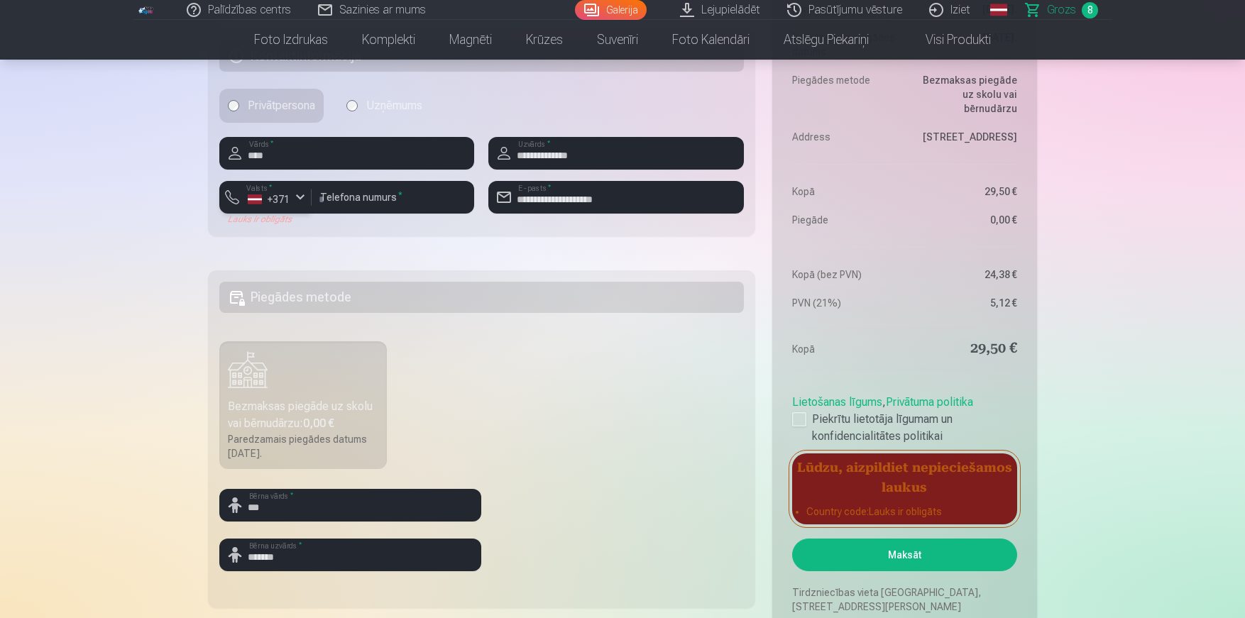
scroll to position [1543, 0]
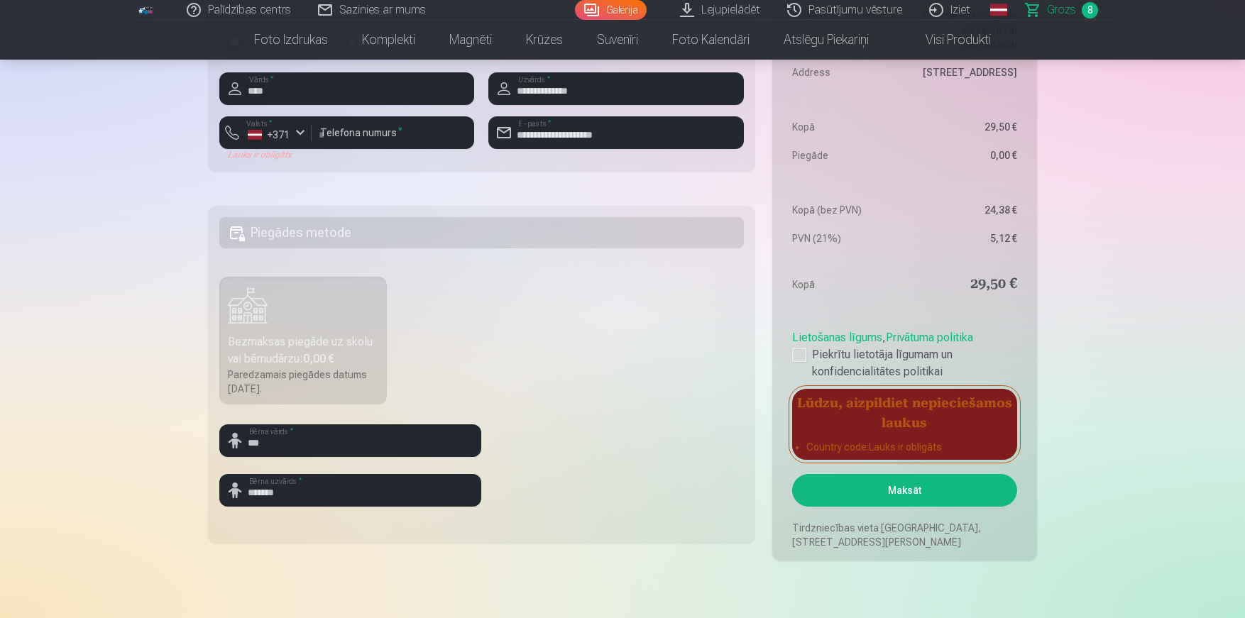
click at [848, 488] on button "Maksāt" at bounding box center [904, 490] width 225 height 33
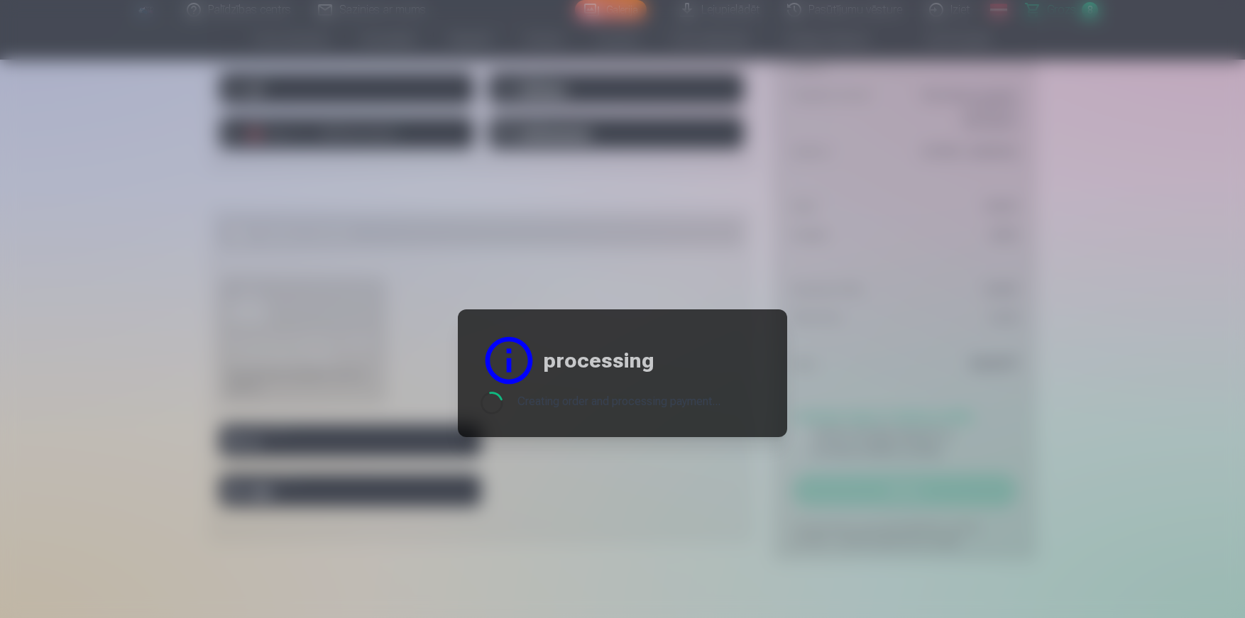
click at [377, 119] on div at bounding box center [622, 309] width 1245 height 618
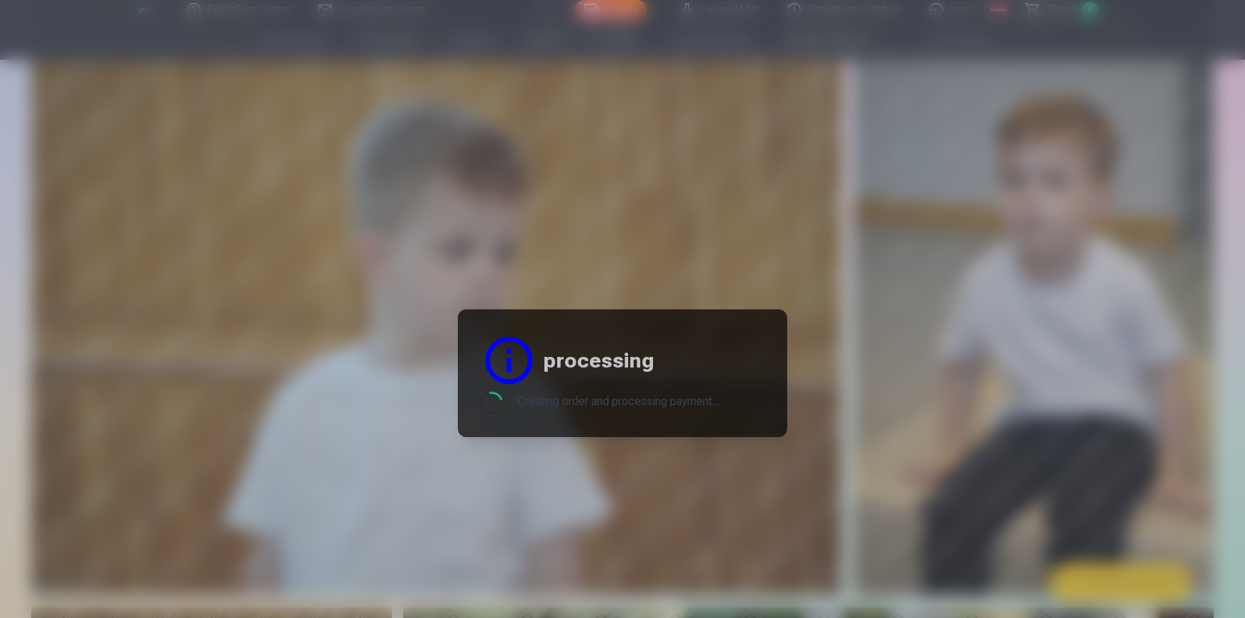
scroll to position [3960, 0]
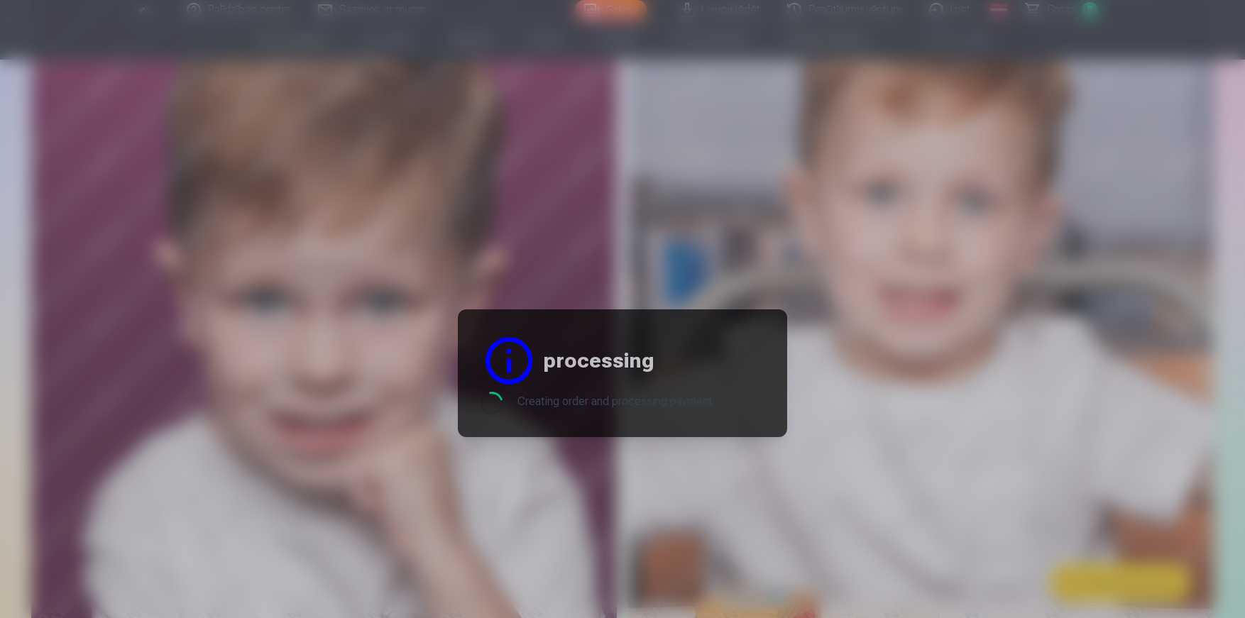
click at [587, 243] on div at bounding box center [622, 309] width 1245 height 618
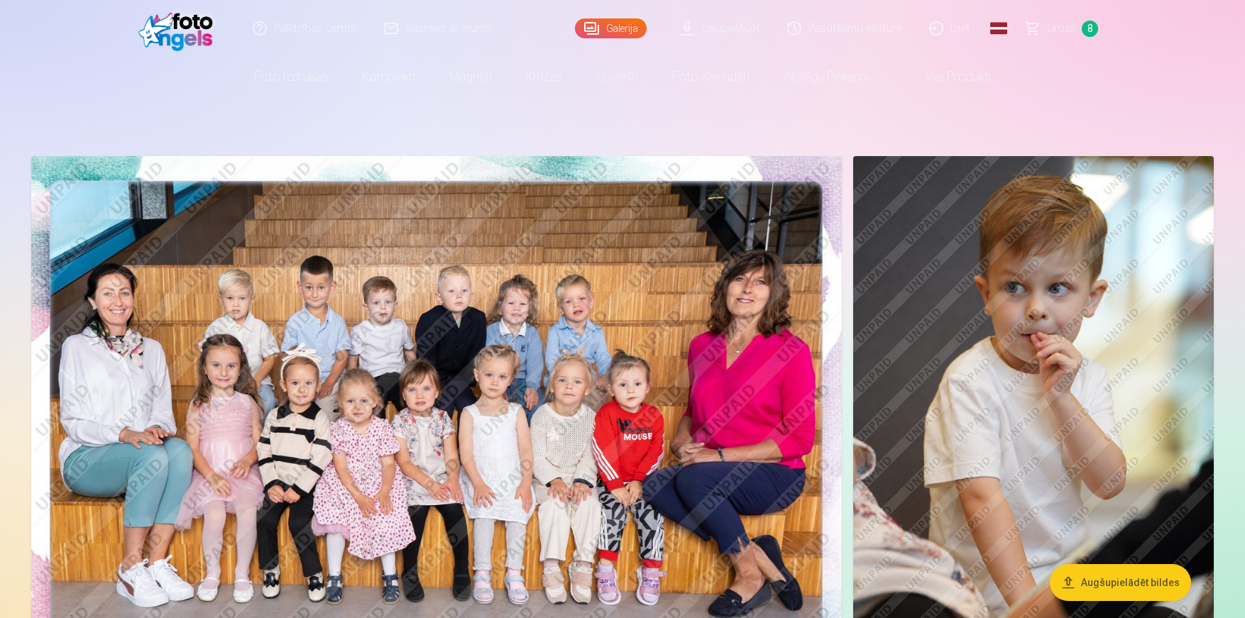
click at [1056, 30] on span "Grozs" at bounding box center [1061, 28] width 29 height 17
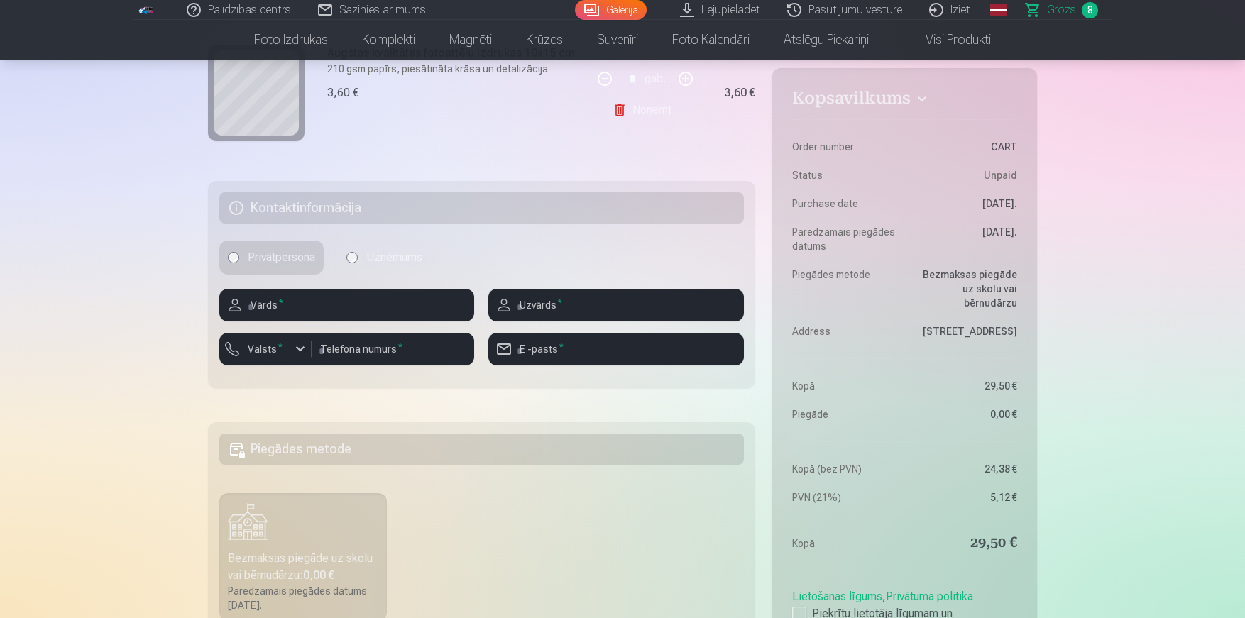
scroll to position [1320, 0]
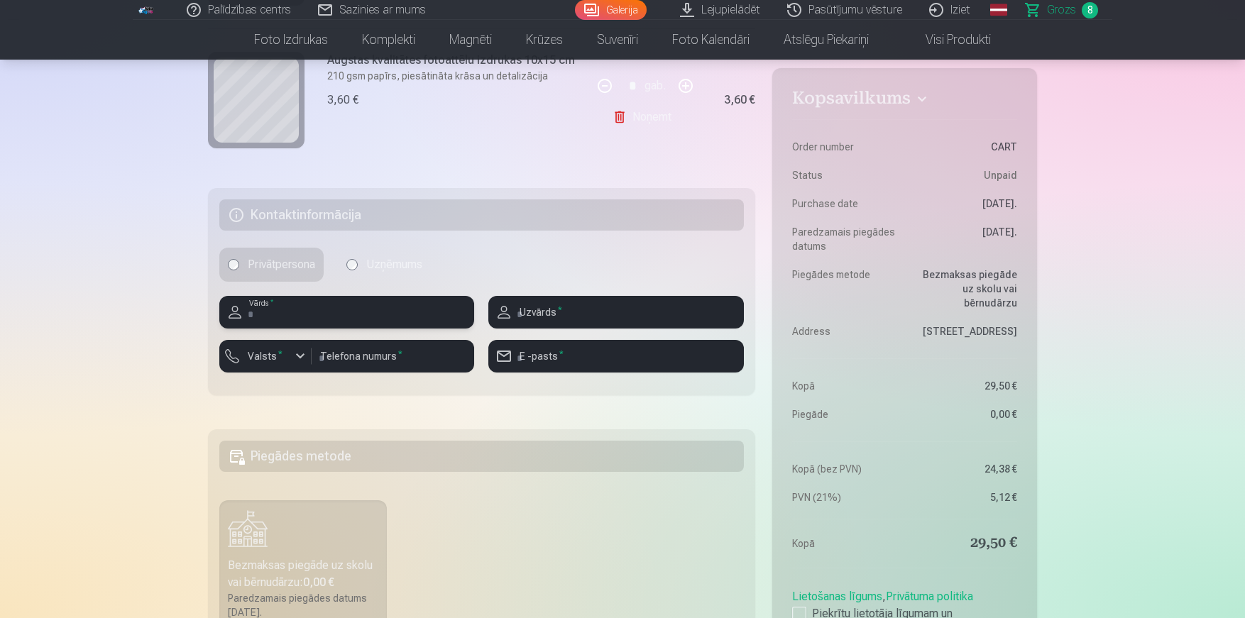
click at [366, 313] on input "text" at bounding box center [346, 312] width 255 height 33
type input "****"
click at [578, 309] on input "text" at bounding box center [615, 312] width 255 height 33
type input "**********"
click at [266, 361] on label "Valsts *" at bounding box center [265, 356] width 46 height 14
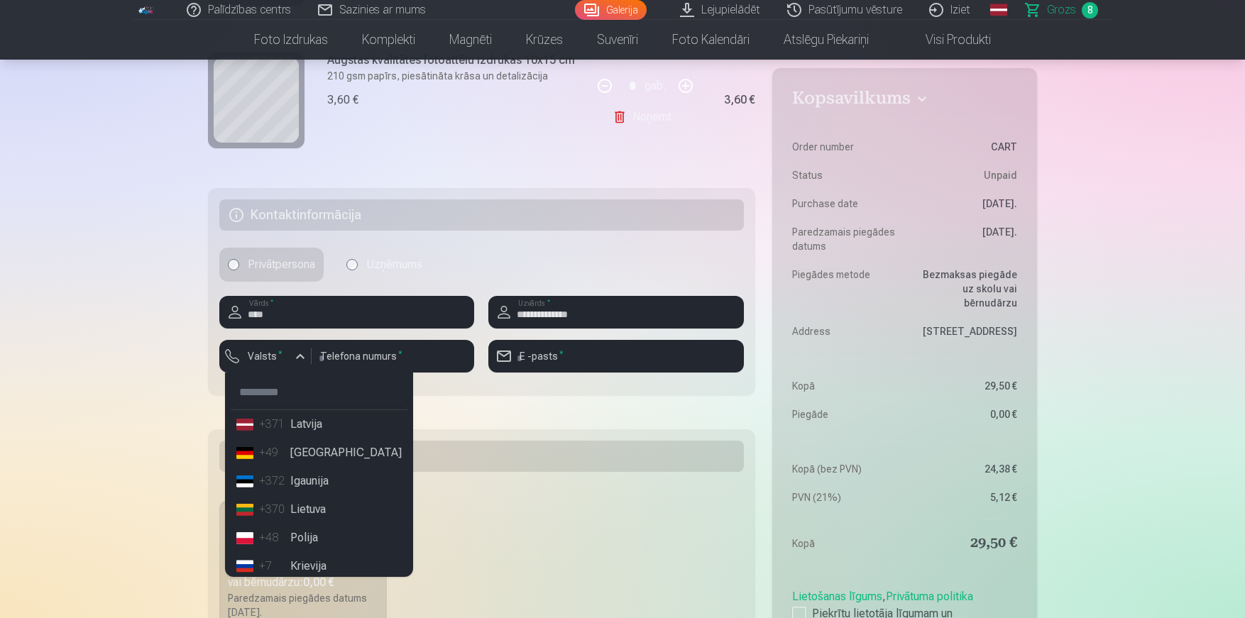
click at [312, 432] on li "+371 Latvija" at bounding box center [319, 424] width 177 height 28
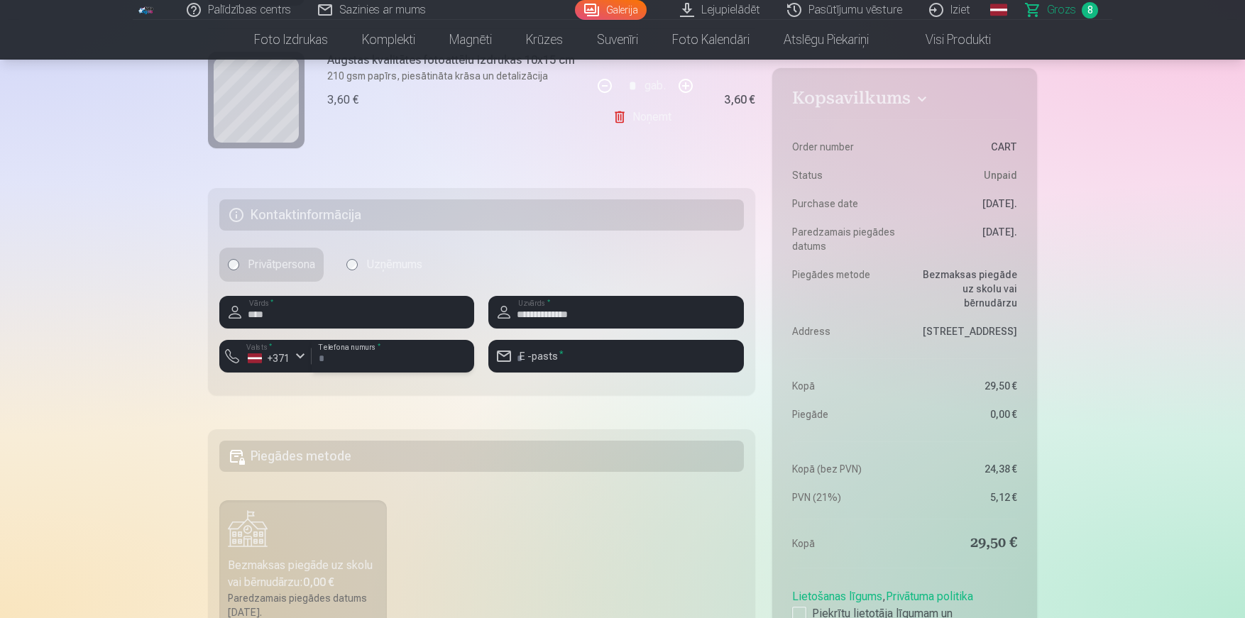
click at [361, 366] on input "number" at bounding box center [393, 356] width 163 height 33
type input "********"
click at [547, 366] on input "email" at bounding box center [615, 356] width 255 height 33
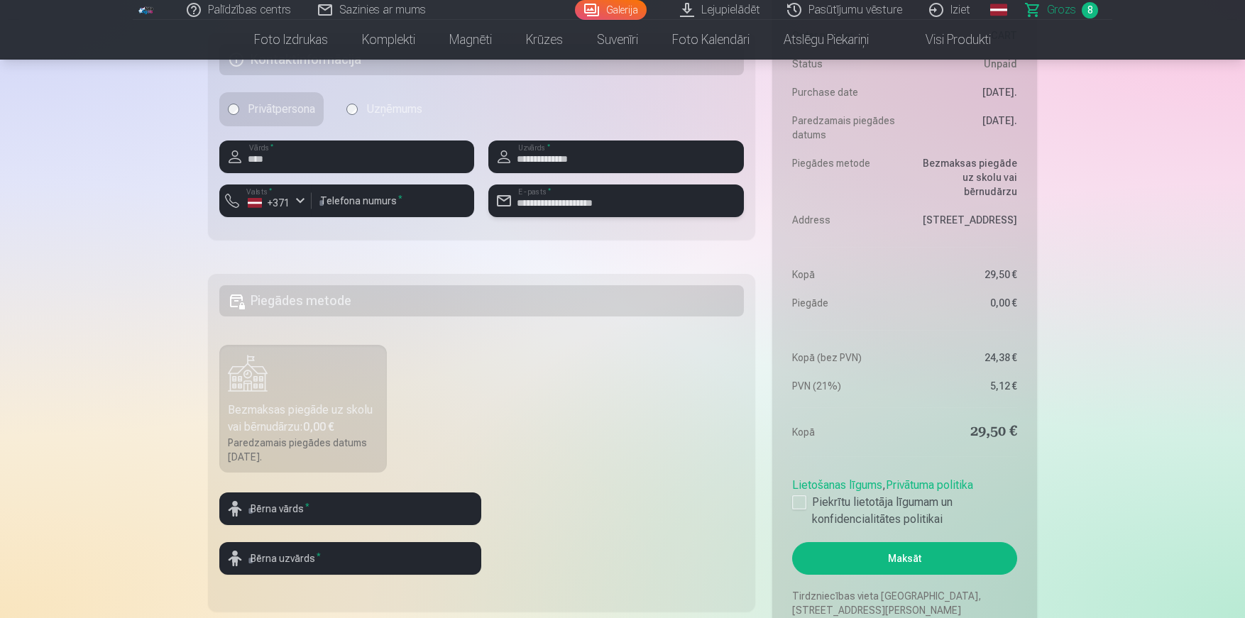
scroll to position [1591, 0]
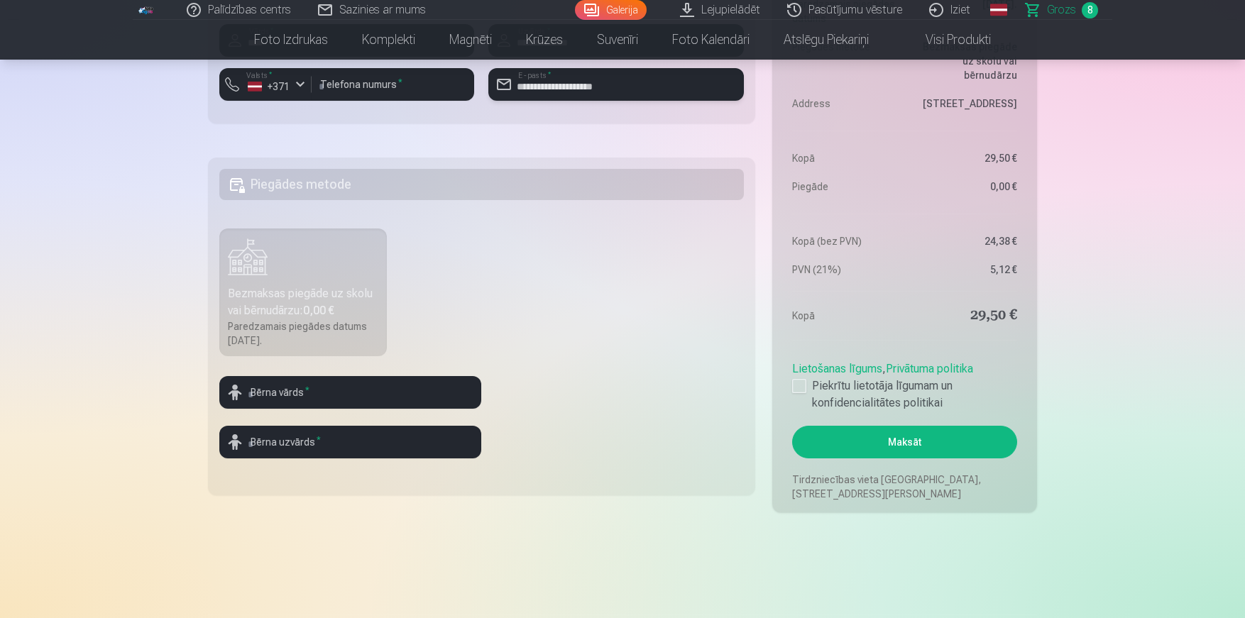
type input "**********"
click at [412, 394] on input "text" at bounding box center [350, 392] width 262 height 33
type input "***"
click at [391, 441] on input "text" at bounding box center [350, 442] width 262 height 33
type input "*******"
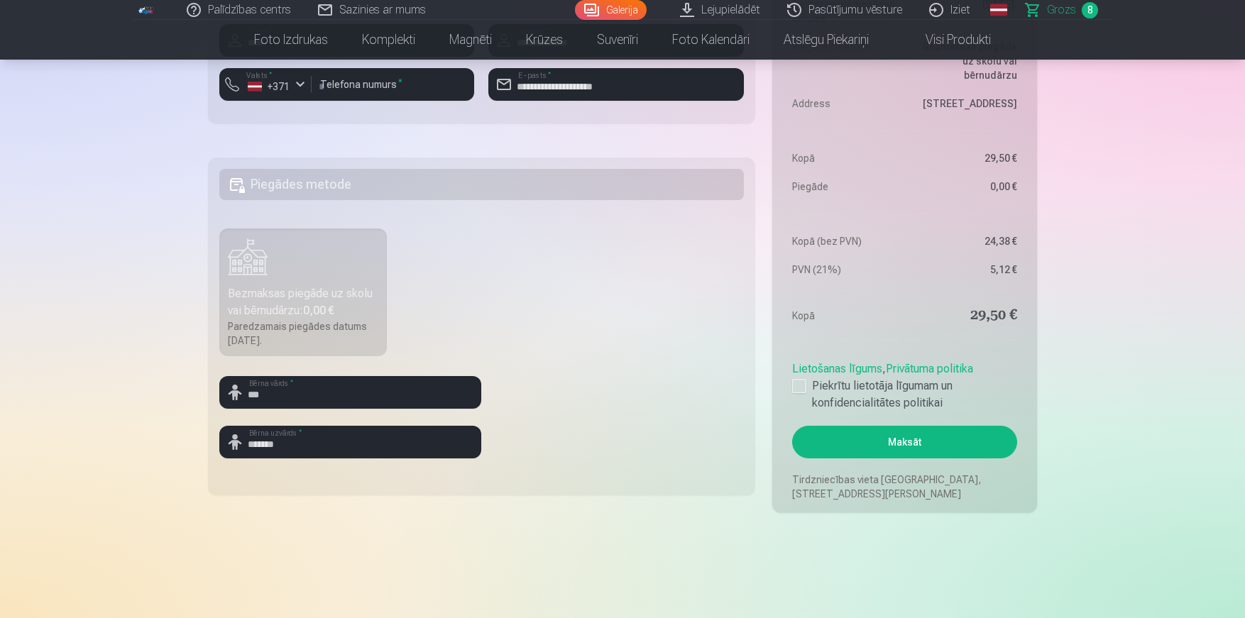
click at [865, 448] on button "Maksāt" at bounding box center [904, 442] width 225 height 33
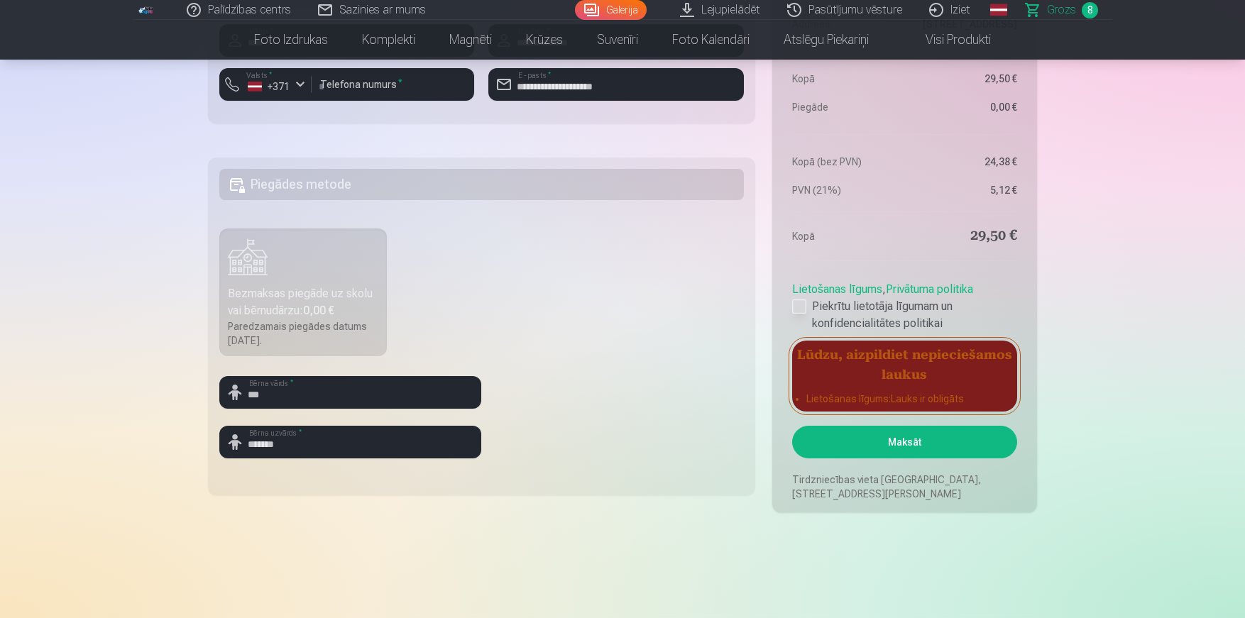
click at [800, 307] on div at bounding box center [799, 307] width 14 height 14
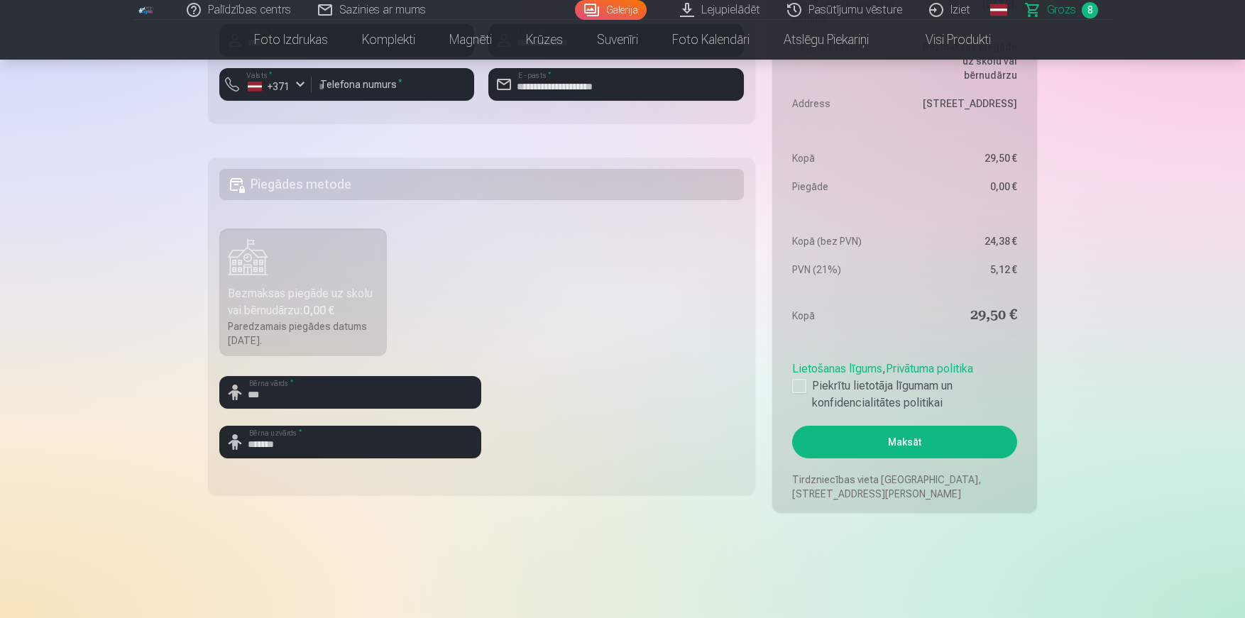
click at [840, 438] on button "Maksāt" at bounding box center [904, 442] width 225 height 33
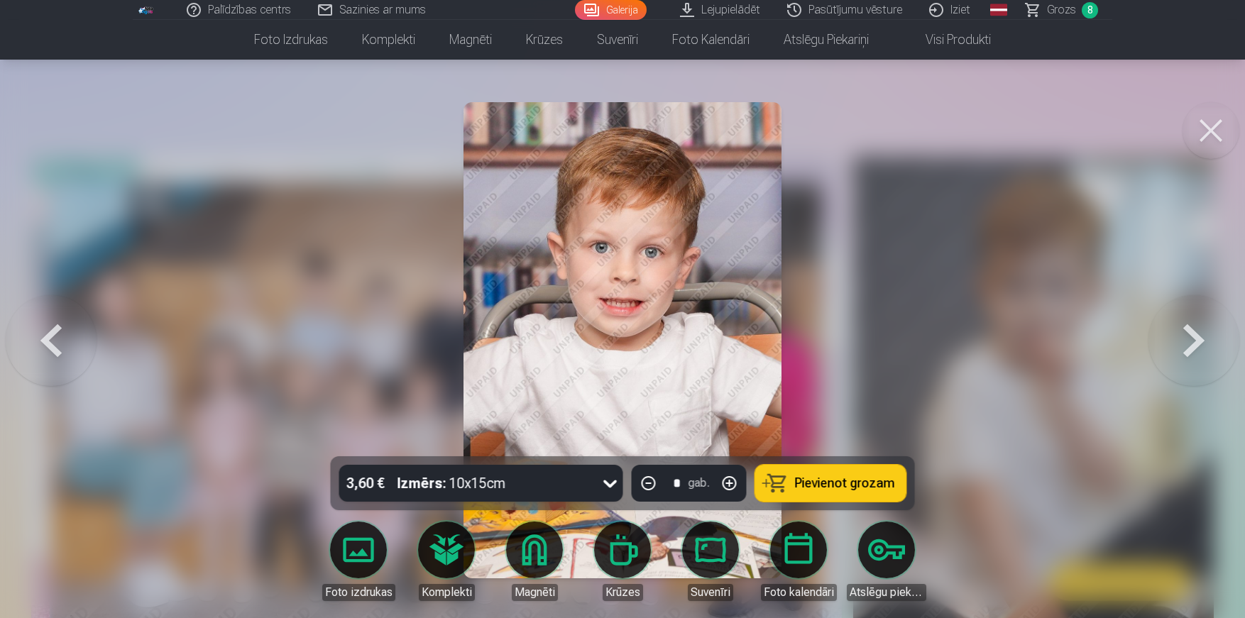
scroll to position [3960, 0]
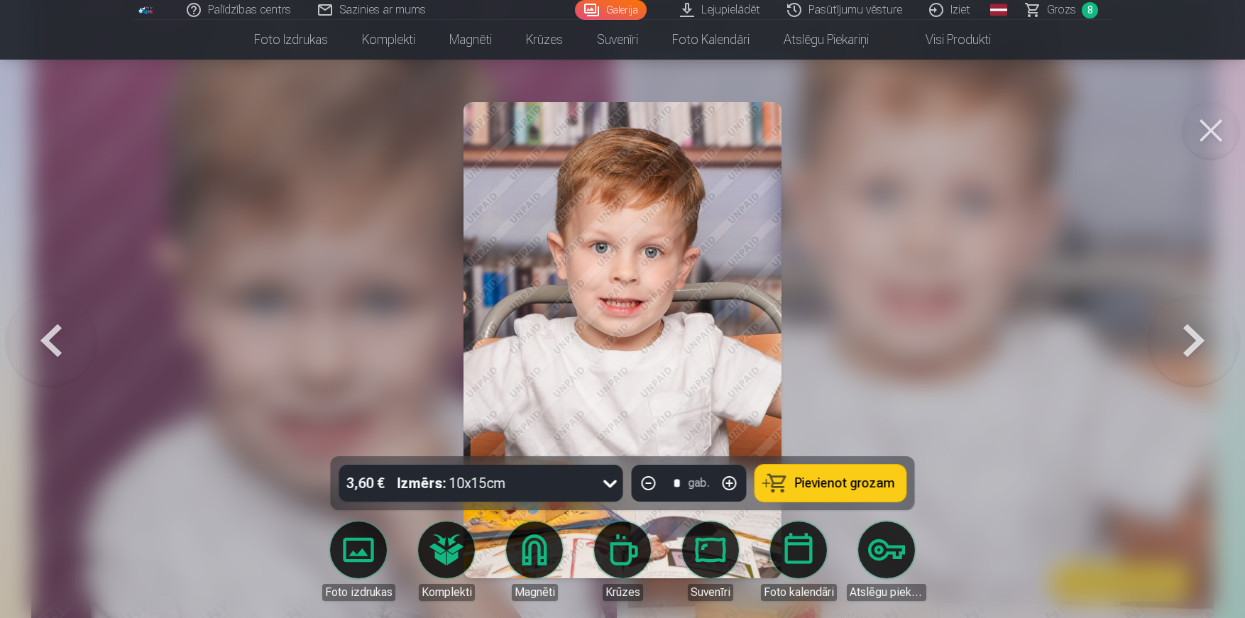
click at [1050, 8] on span "Grozs" at bounding box center [1061, 9] width 29 height 17
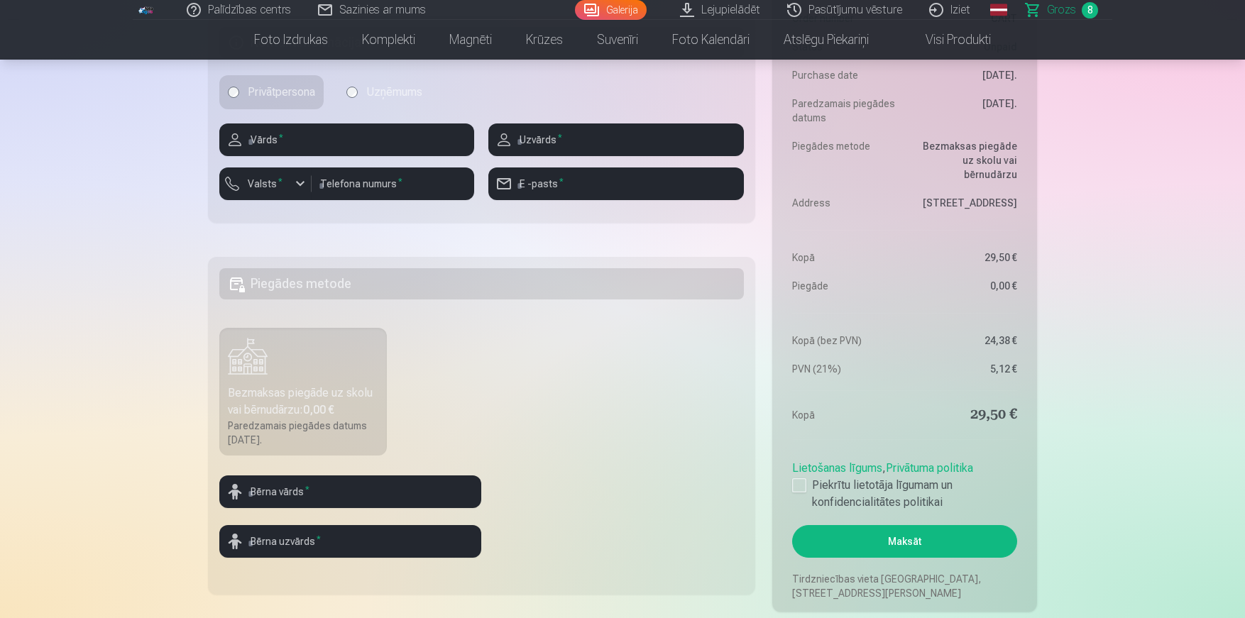
scroll to position [1449, 0]
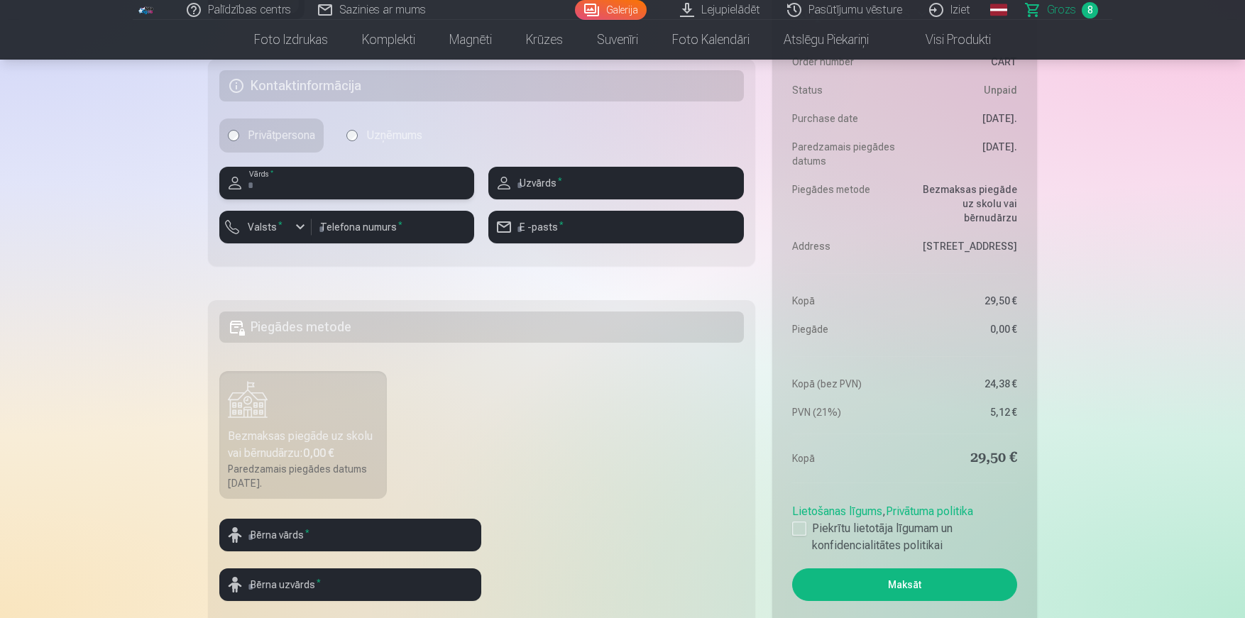
click at [344, 190] on input "text" at bounding box center [346, 183] width 255 height 33
type input "****"
click at [585, 188] on input "text" at bounding box center [615, 183] width 255 height 33
type input "**********"
click at [263, 234] on label "Valsts *" at bounding box center [265, 227] width 46 height 14
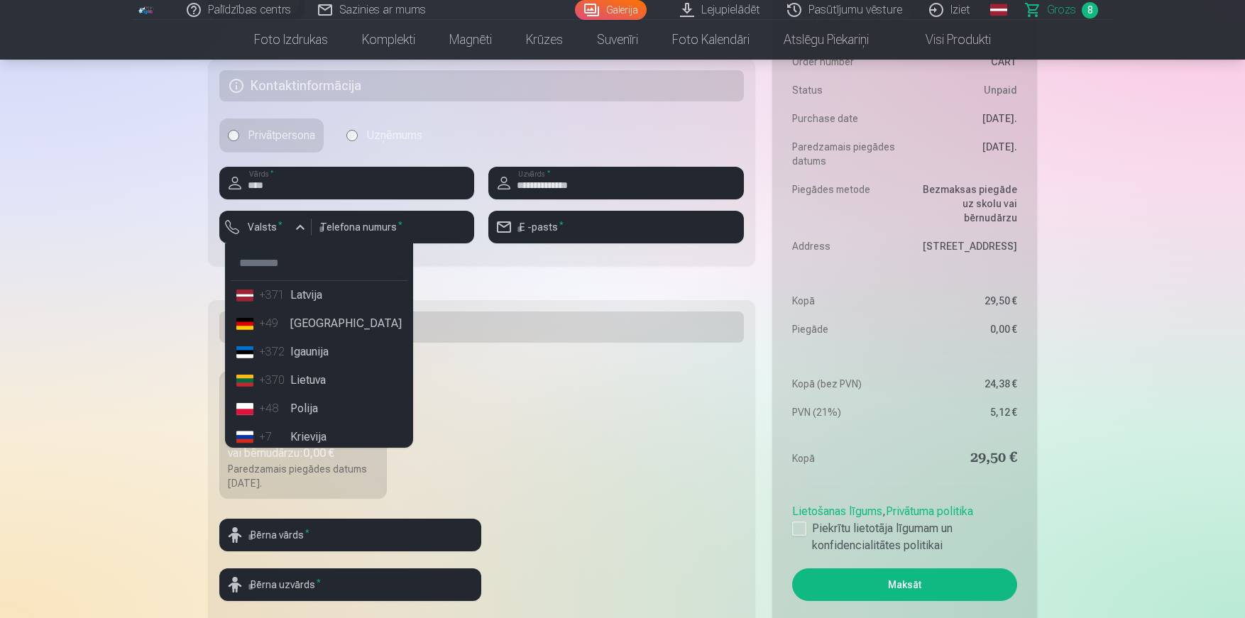
click at [288, 295] on li "+371 Latvija" at bounding box center [319, 295] width 177 height 28
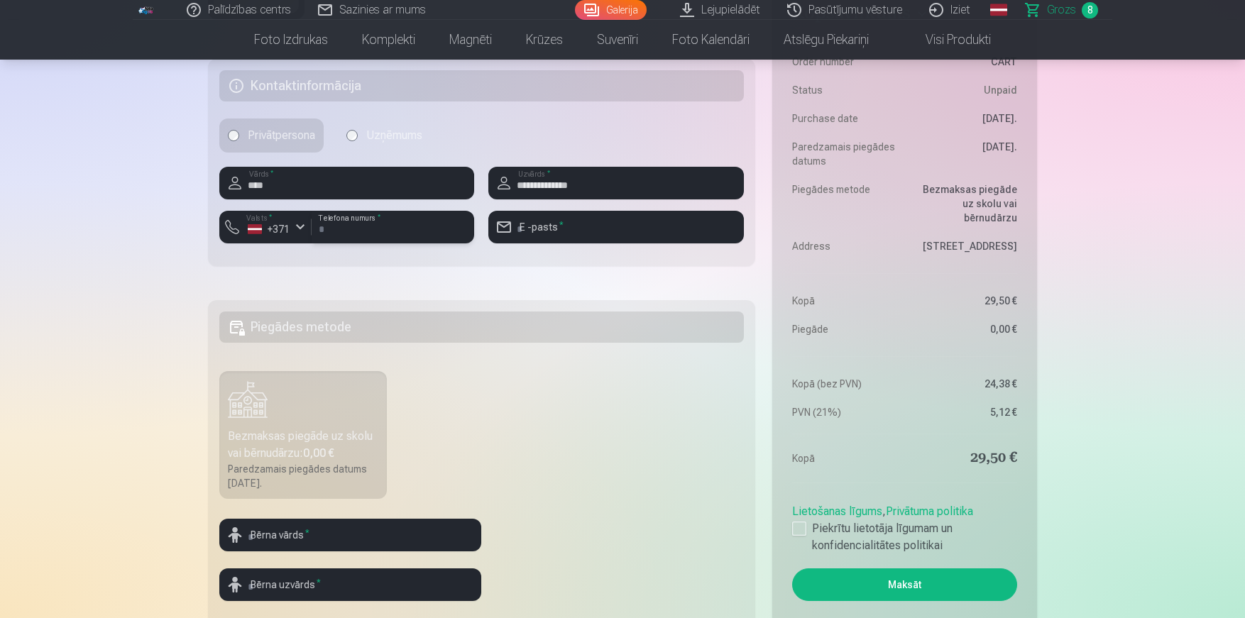
click at [367, 229] on input "number" at bounding box center [393, 227] width 163 height 33
type input "*"
type input "********"
click at [559, 229] on input "email" at bounding box center [615, 227] width 255 height 33
type input "**********"
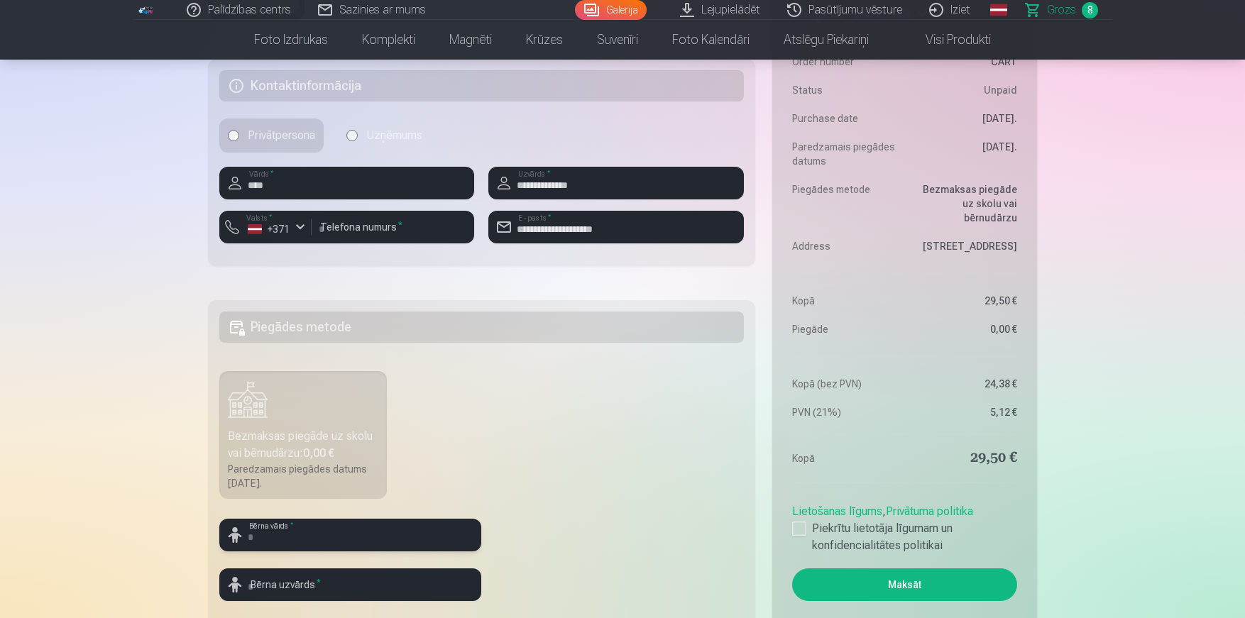
click at [370, 527] on input "text" at bounding box center [350, 535] width 262 height 33
type input "***"
click at [525, 471] on fieldset "Piegādes metode Bezmaksas piegāde uz skolu vai bērnudārzu : 0,00 € Paredzamais …" at bounding box center [481, 469] width 547 height 338
click at [395, 582] on input "text" at bounding box center [350, 585] width 262 height 33
type input "*******"
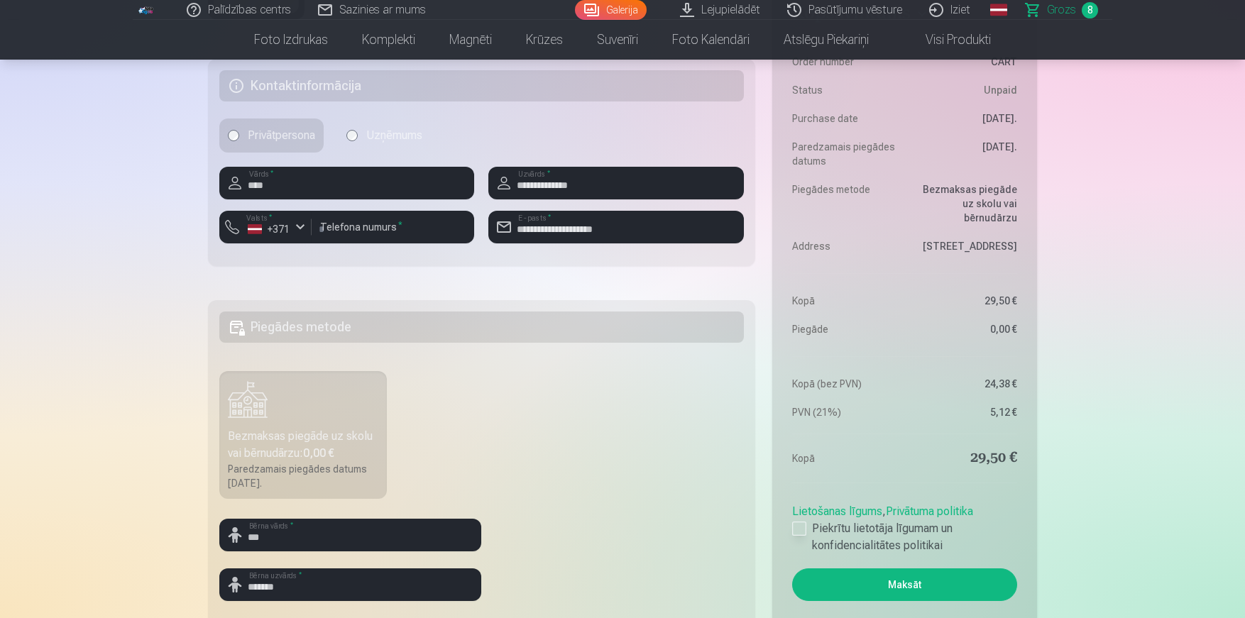
click at [807, 533] on label "Piekrītu lietotāja līgumam un konfidencialitātes politikai" at bounding box center [904, 537] width 225 height 34
click at [834, 577] on button "Maksāt" at bounding box center [904, 585] width 225 height 33
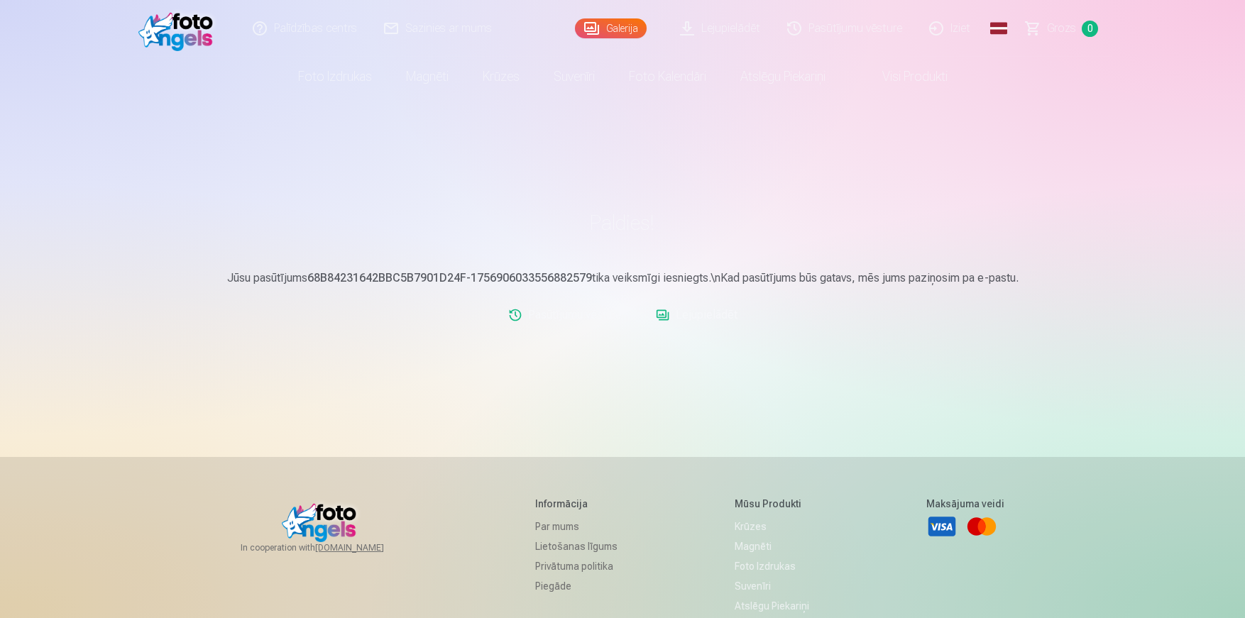
click at [718, 315] on link "Lejupielādēt" at bounding box center [696, 315] width 93 height 28
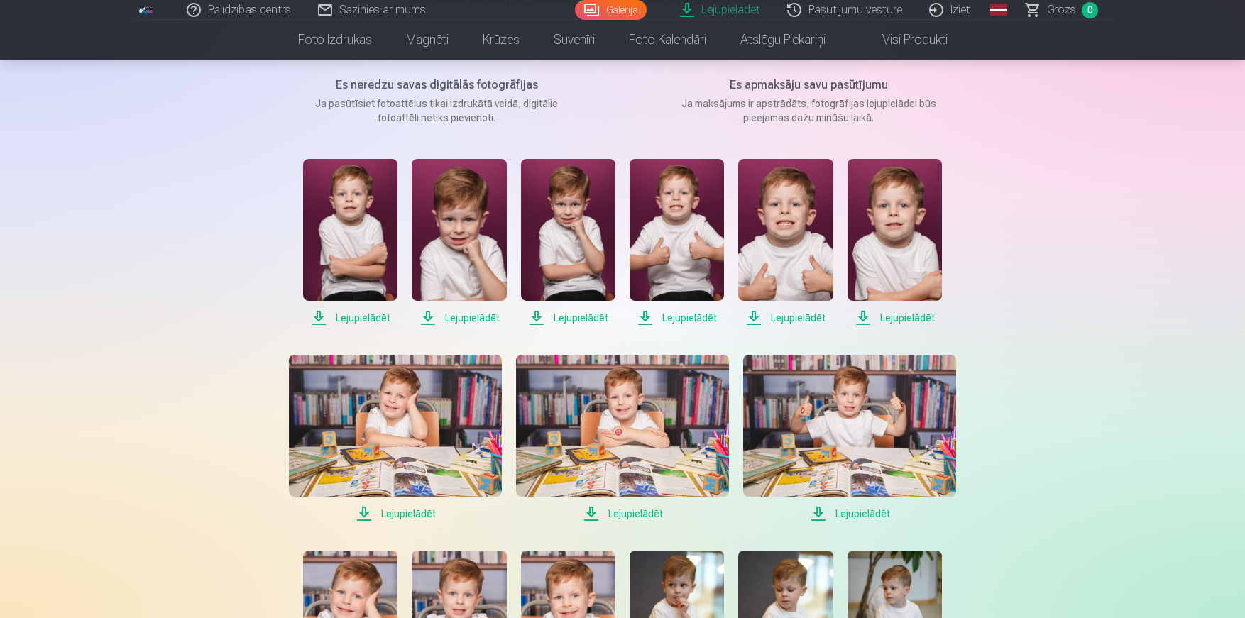
scroll to position [200, 0]
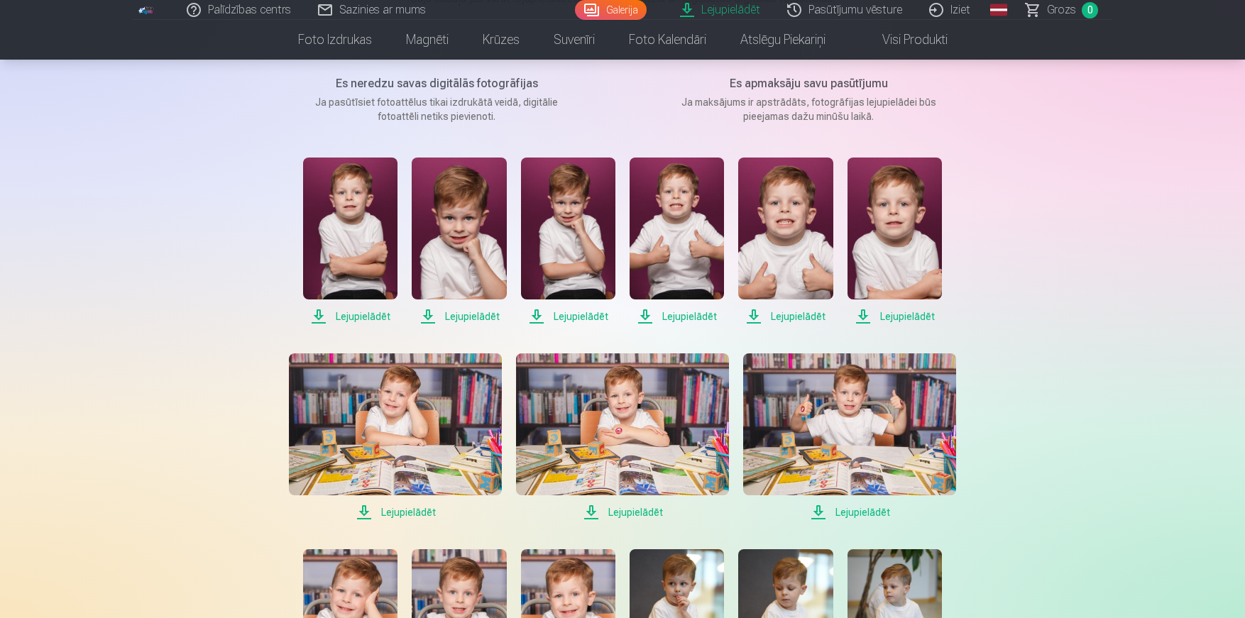
click at [361, 317] on span "Lejupielādēt" at bounding box center [350, 316] width 94 height 17
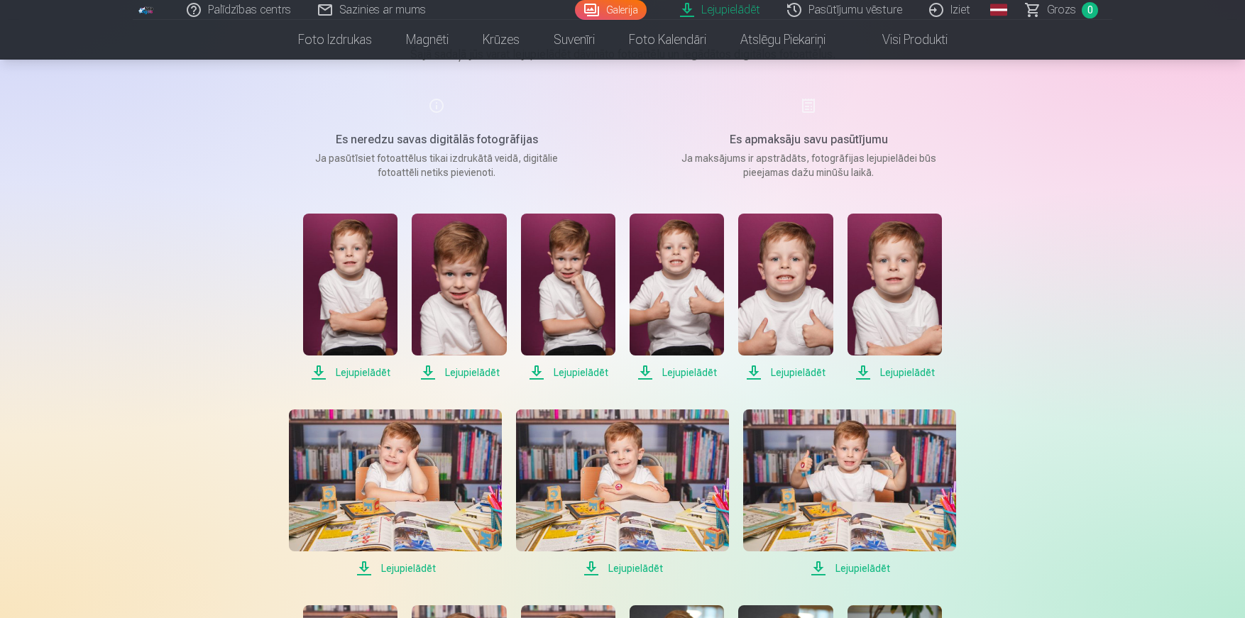
scroll to position [136, 0]
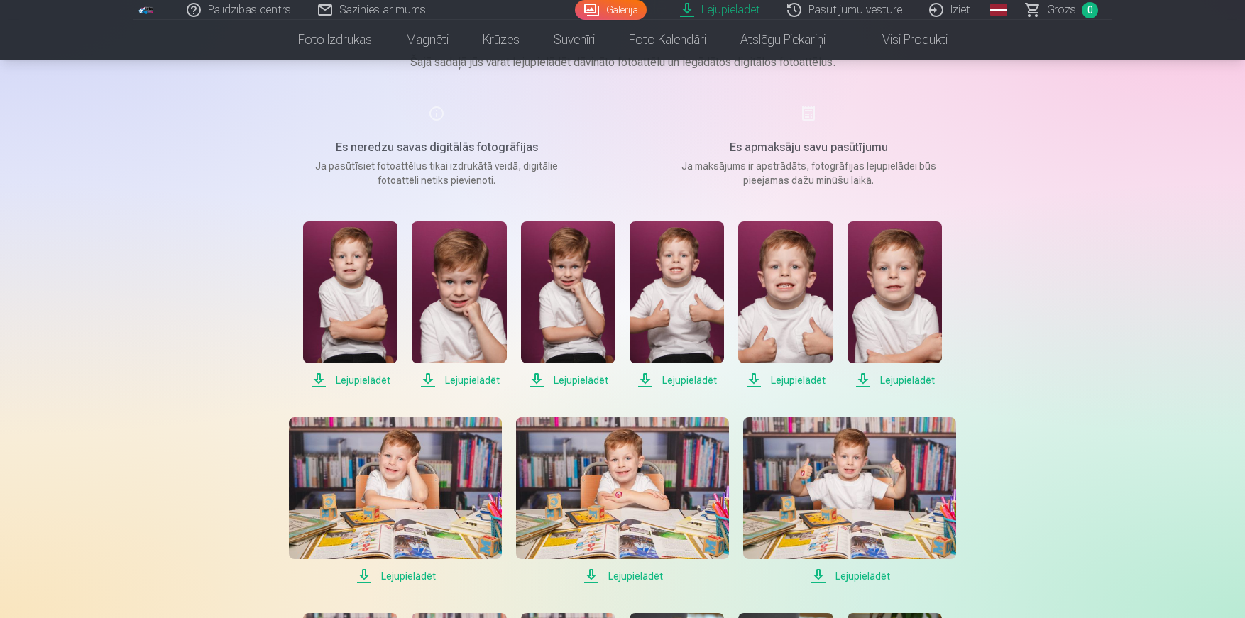
click at [471, 383] on span "Lejupielādēt" at bounding box center [459, 380] width 94 height 17
click at [577, 379] on span "Lejupielādēt" at bounding box center [568, 380] width 94 height 17
click at [681, 380] on span "Lejupielādēt" at bounding box center [677, 380] width 94 height 17
click at [787, 381] on span "Lejupielādēt" at bounding box center [785, 380] width 94 height 17
click at [894, 380] on span "Lejupielādēt" at bounding box center [895, 380] width 94 height 17
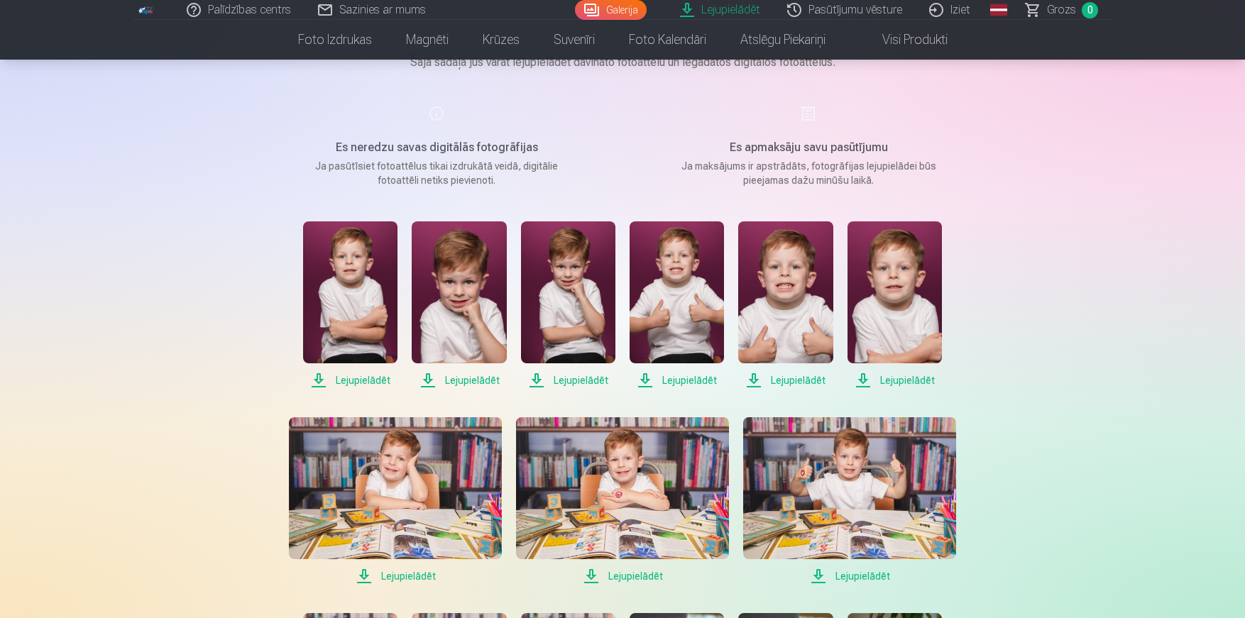
click at [420, 573] on span "Lejupielādēt" at bounding box center [395, 576] width 213 height 17
click at [650, 579] on span "Lejupielādēt" at bounding box center [622, 576] width 213 height 17
click at [858, 576] on span "Lejupielādēt" at bounding box center [849, 576] width 213 height 17
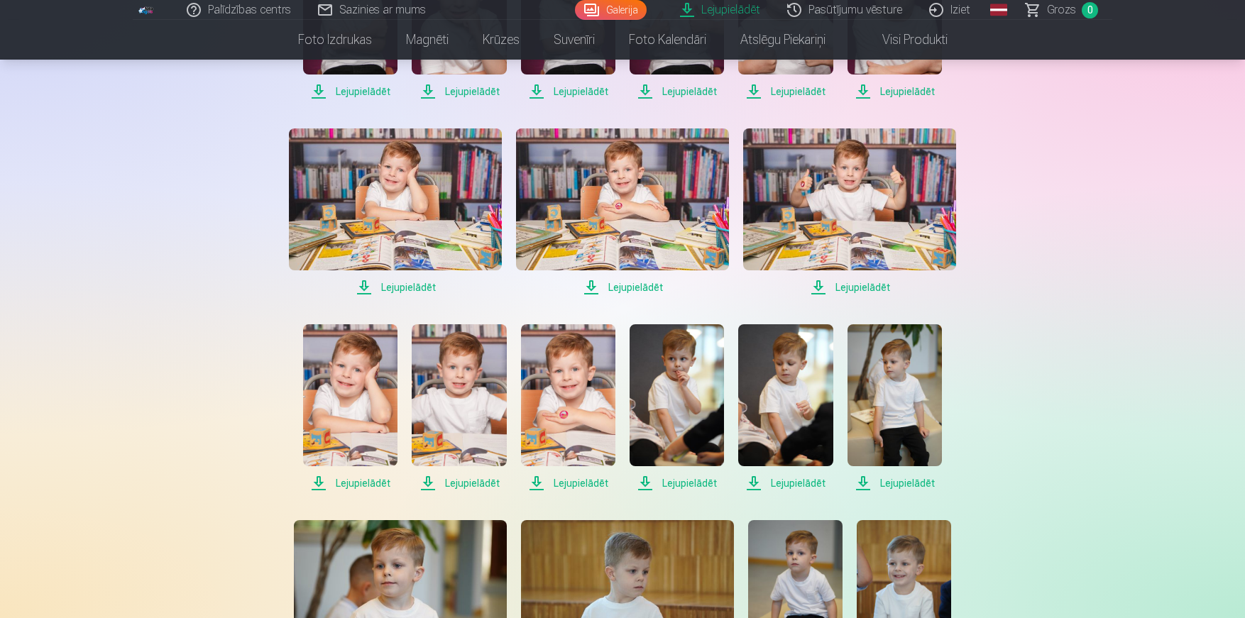
scroll to position [451, 0]
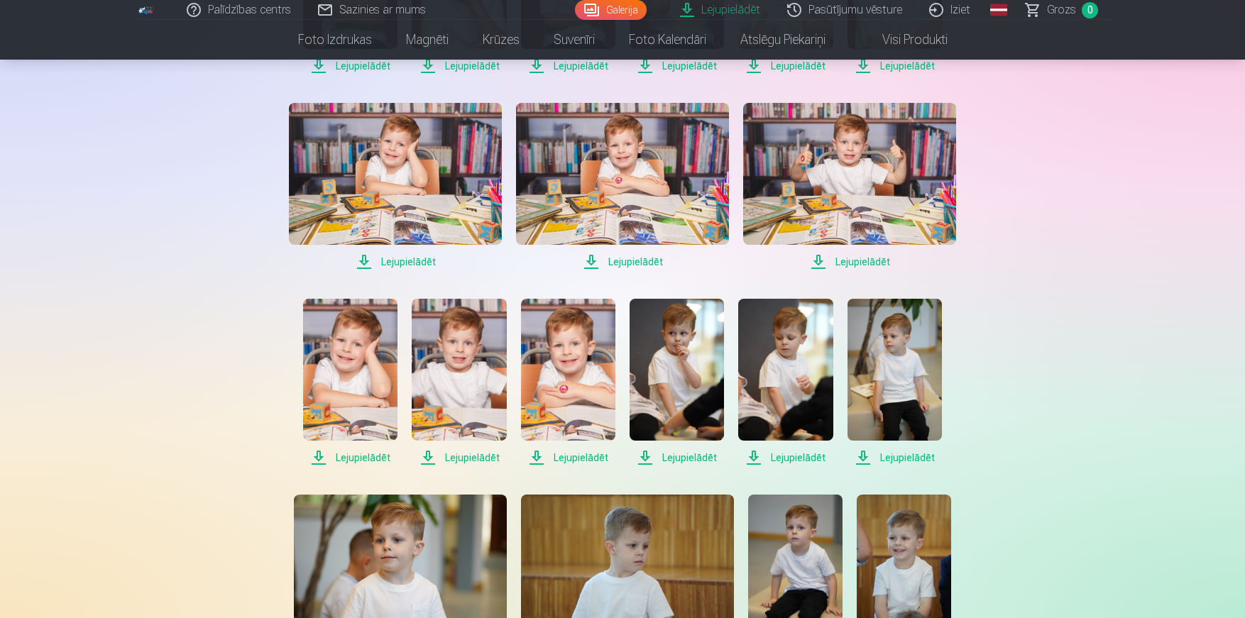
click at [369, 456] on span "Lejupielādēt" at bounding box center [350, 457] width 94 height 17
click at [475, 455] on span "Lejupielādēt" at bounding box center [459, 457] width 94 height 17
click at [586, 456] on span "Lejupielādēt" at bounding box center [568, 457] width 94 height 17
click at [706, 457] on span "Lejupielādēt" at bounding box center [677, 457] width 94 height 17
click at [802, 459] on span "Lejupielādēt" at bounding box center [785, 457] width 94 height 17
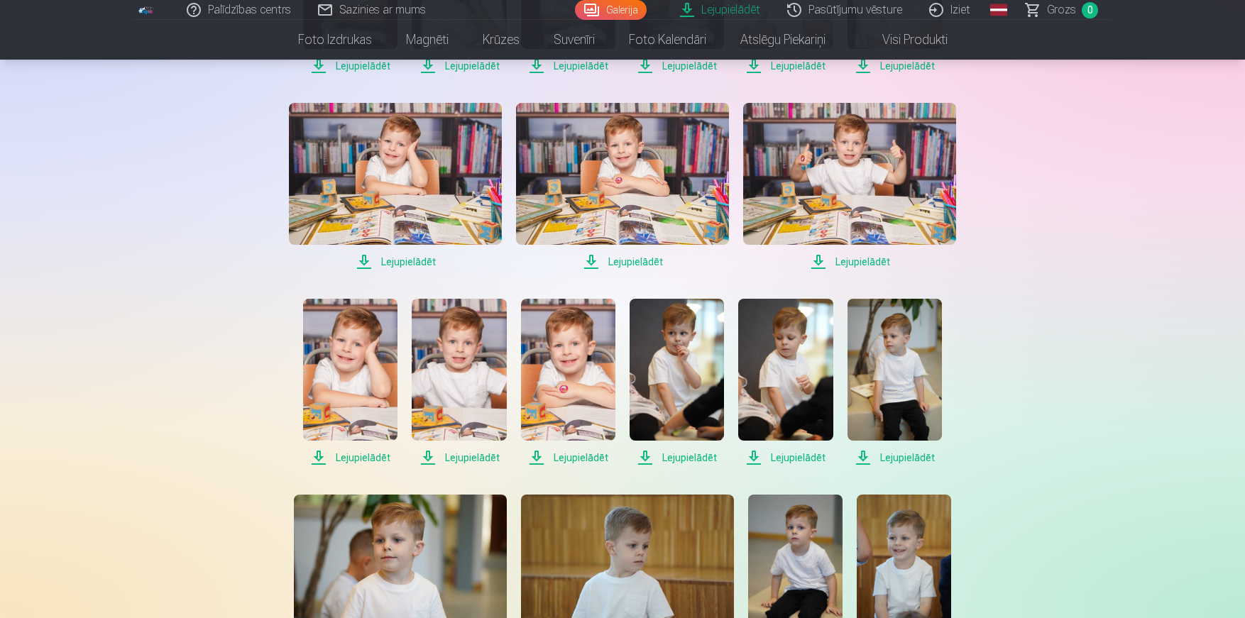
click at [911, 459] on span "Lejupielādēt" at bounding box center [895, 457] width 94 height 17
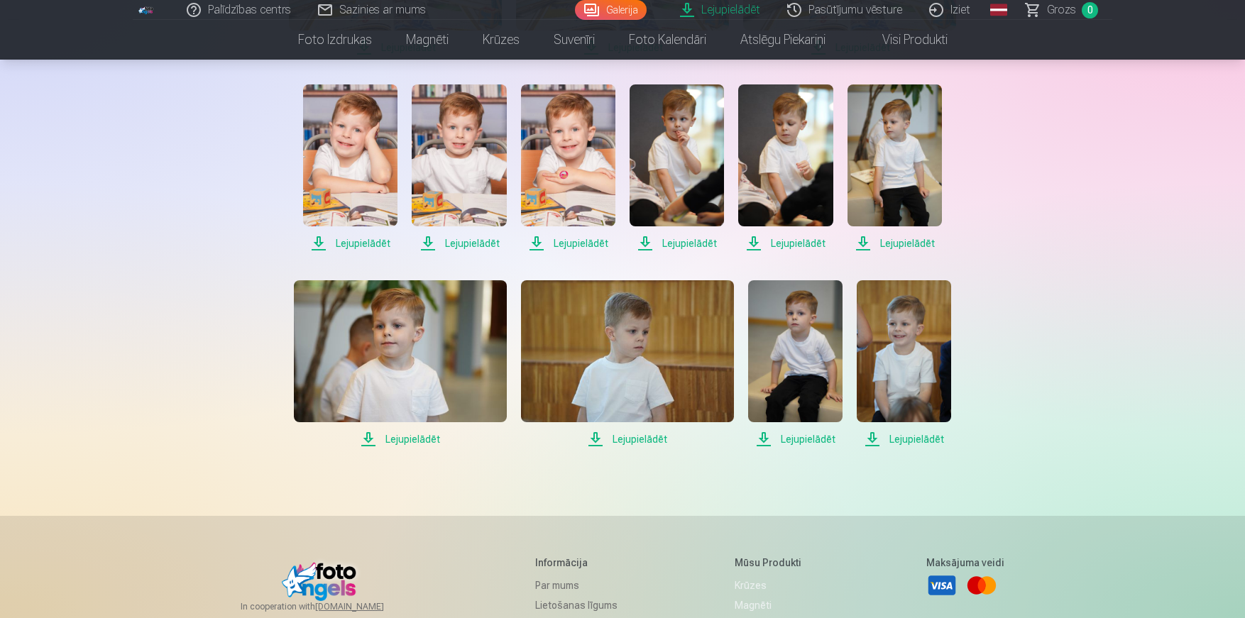
scroll to position [737, 0]
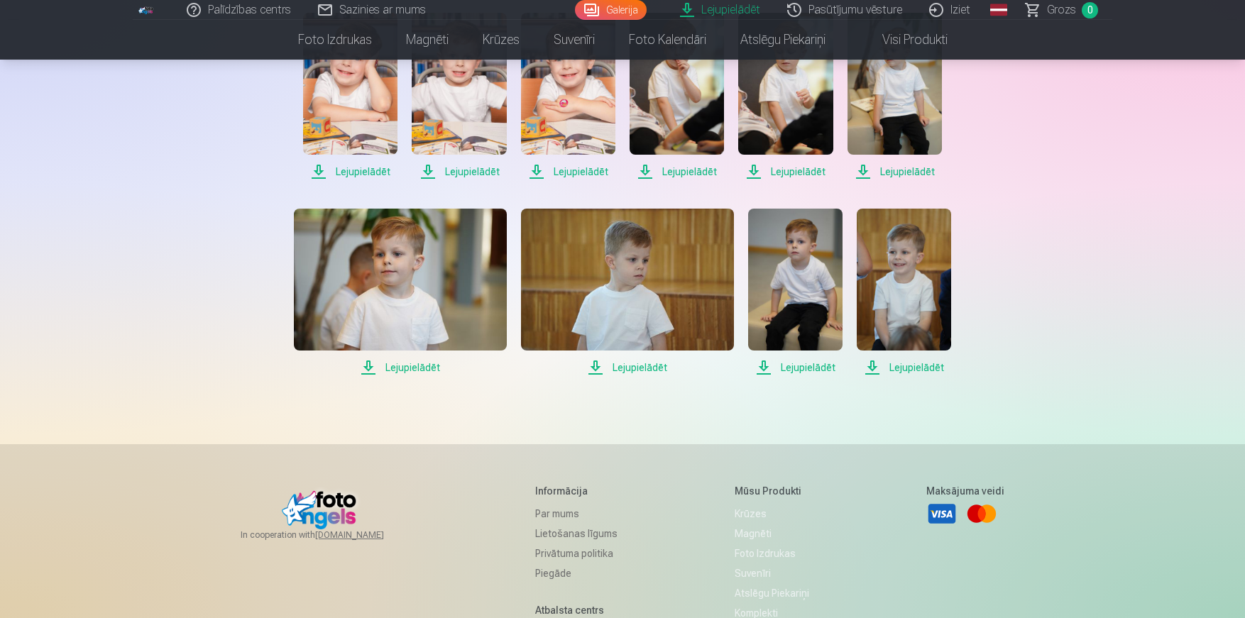
click at [417, 368] on span "Lejupielādēt" at bounding box center [400, 367] width 213 height 17
click at [630, 368] on span "Lejupielādēt" at bounding box center [627, 367] width 213 height 17
click at [809, 371] on span "Lejupielādēt" at bounding box center [795, 367] width 94 height 17
click at [923, 368] on span "Lejupielādēt" at bounding box center [904, 367] width 94 height 17
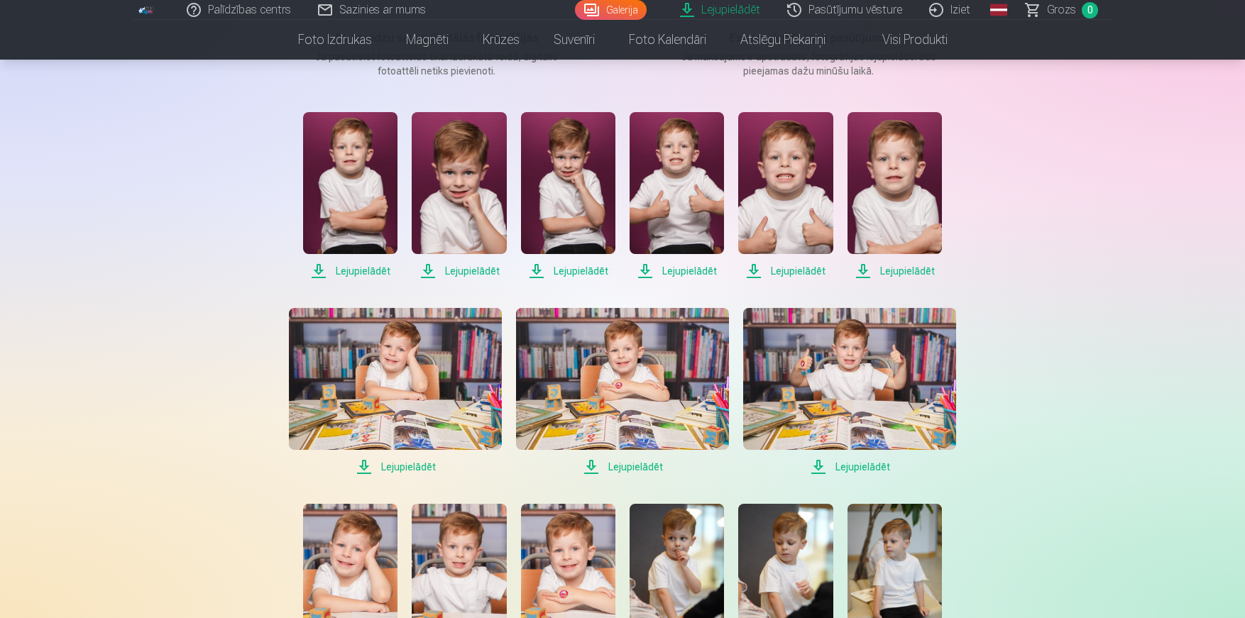
scroll to position [240, 0]
